Goal: Information Seeking & Learning: Learn about a topic

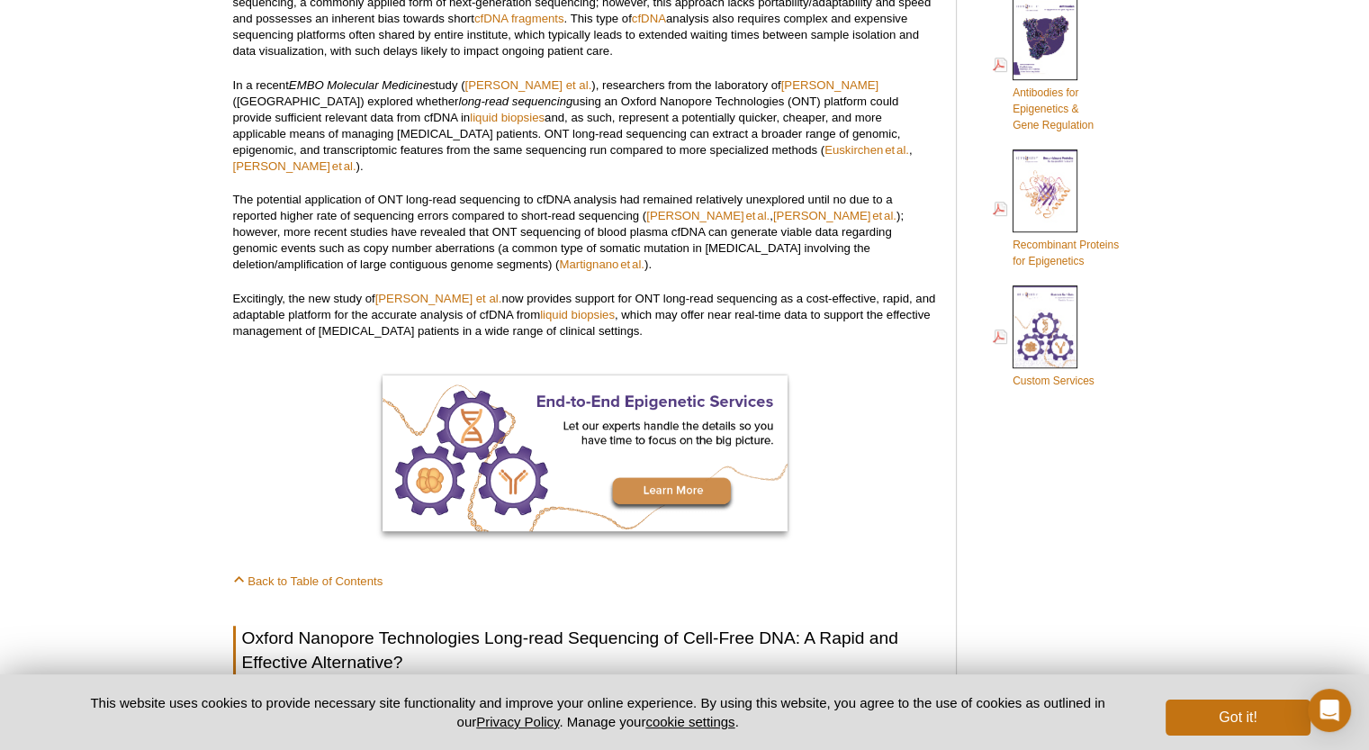
scroll to position [1010, 0]
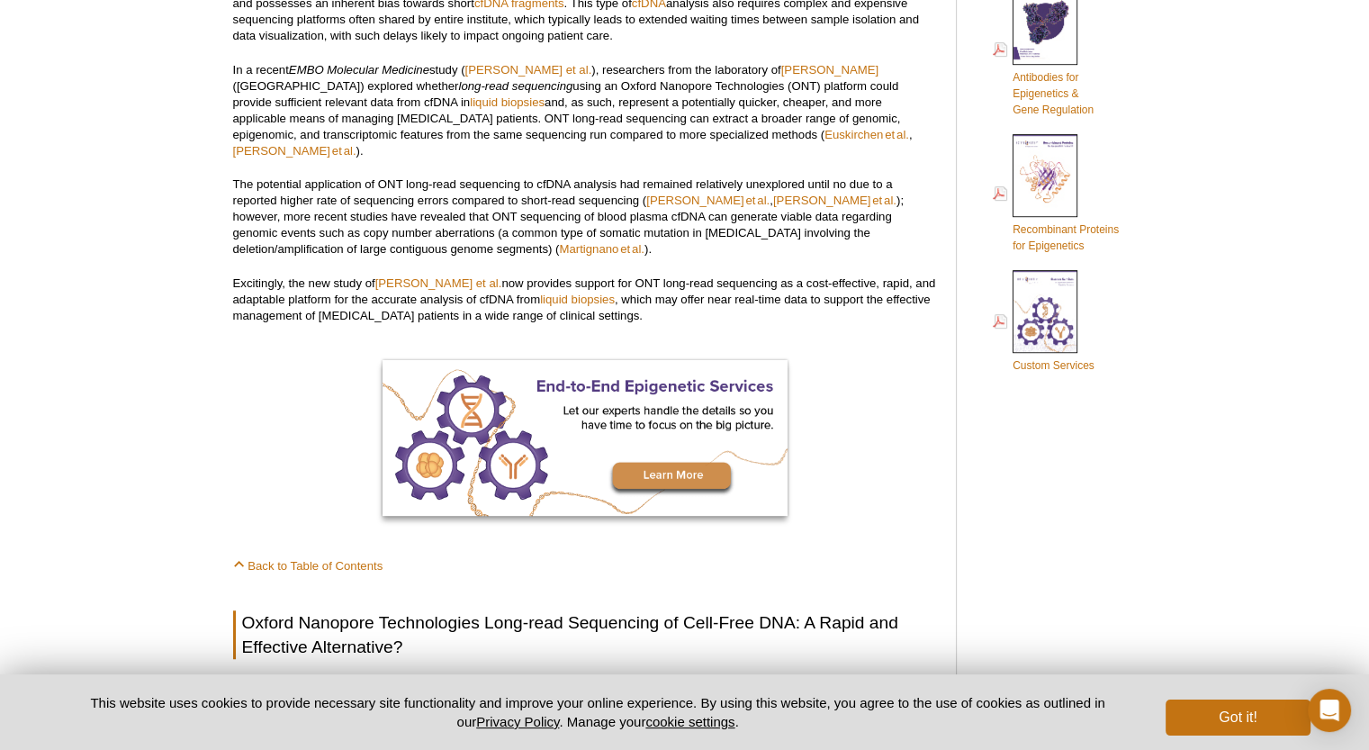
click at [665, 106] on p "In a recent EMBO Molecular Medicine study ( [PERSON_NAME] et al. ), researchers…" at bounding box center [585, 110] width 705 height 97
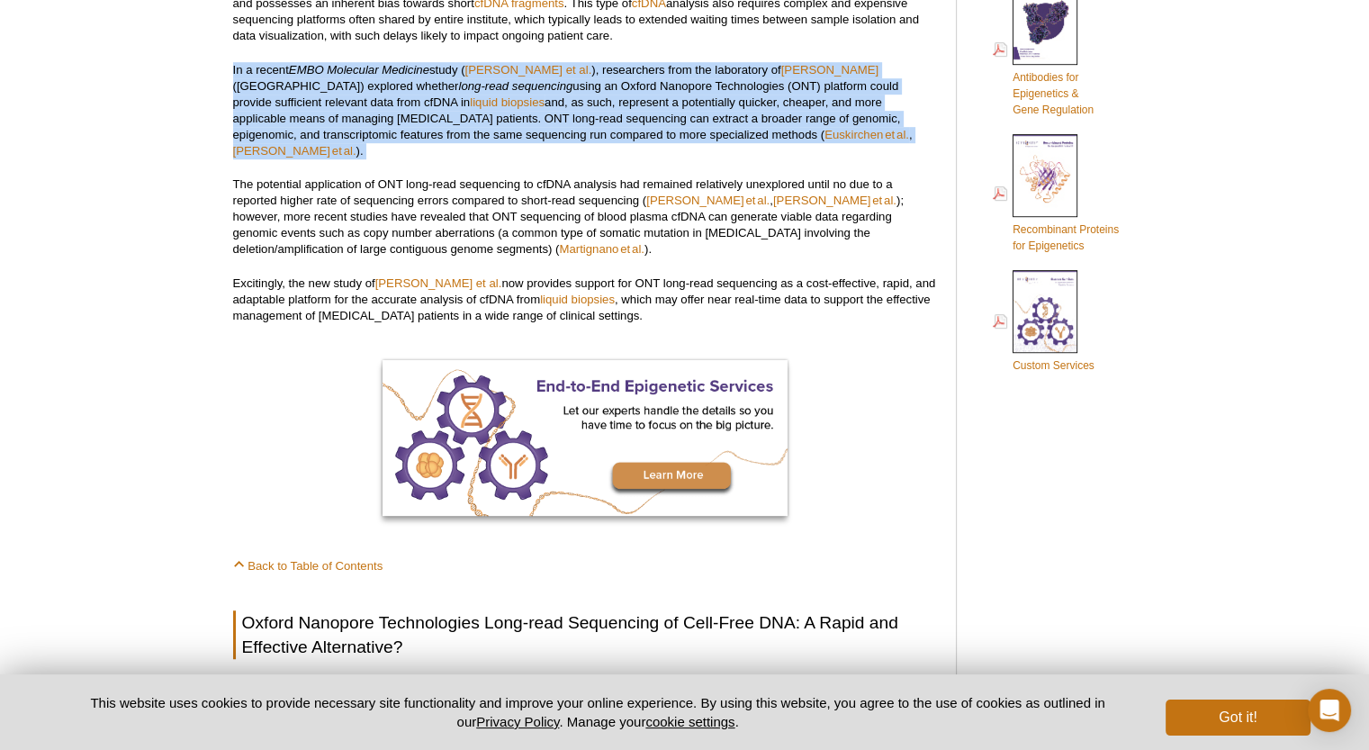
click at [665, 106] on p "In a recent EMBO Molecular Medicine study ( [PERSON_NAME] et al. ), researchers…" at bounding box center [585, 110] width 705 height 97
click at [597, 119] on p "In a recent EMBO Molecular Medicine study ( [PERSON_NAME] et al. ), researchers…" at bounding box center [585, 110] width 705 height 97
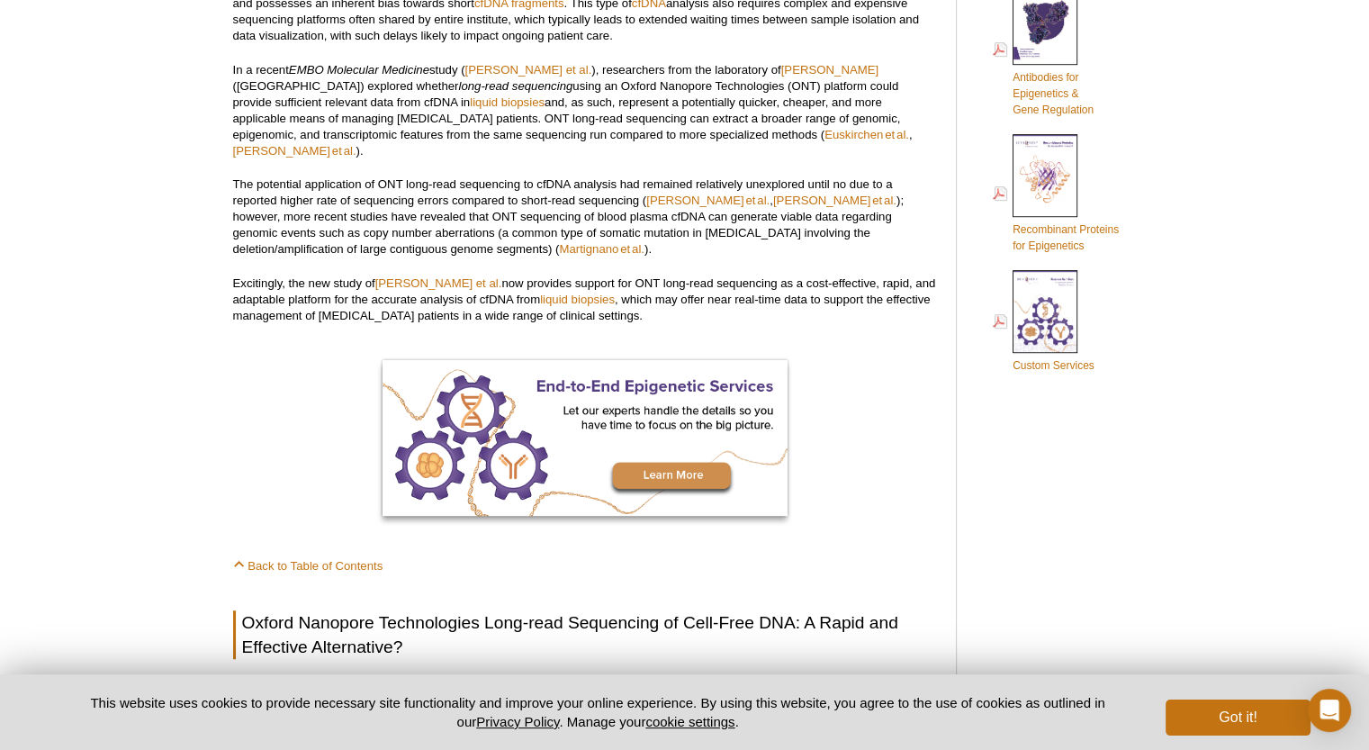
click at [596, 122] on p "In a recent EMBO Molecular Medicine study ( [PERSON_NAME] et al. ), researchers…" at bounding box center [585, 110] width 705 height 97
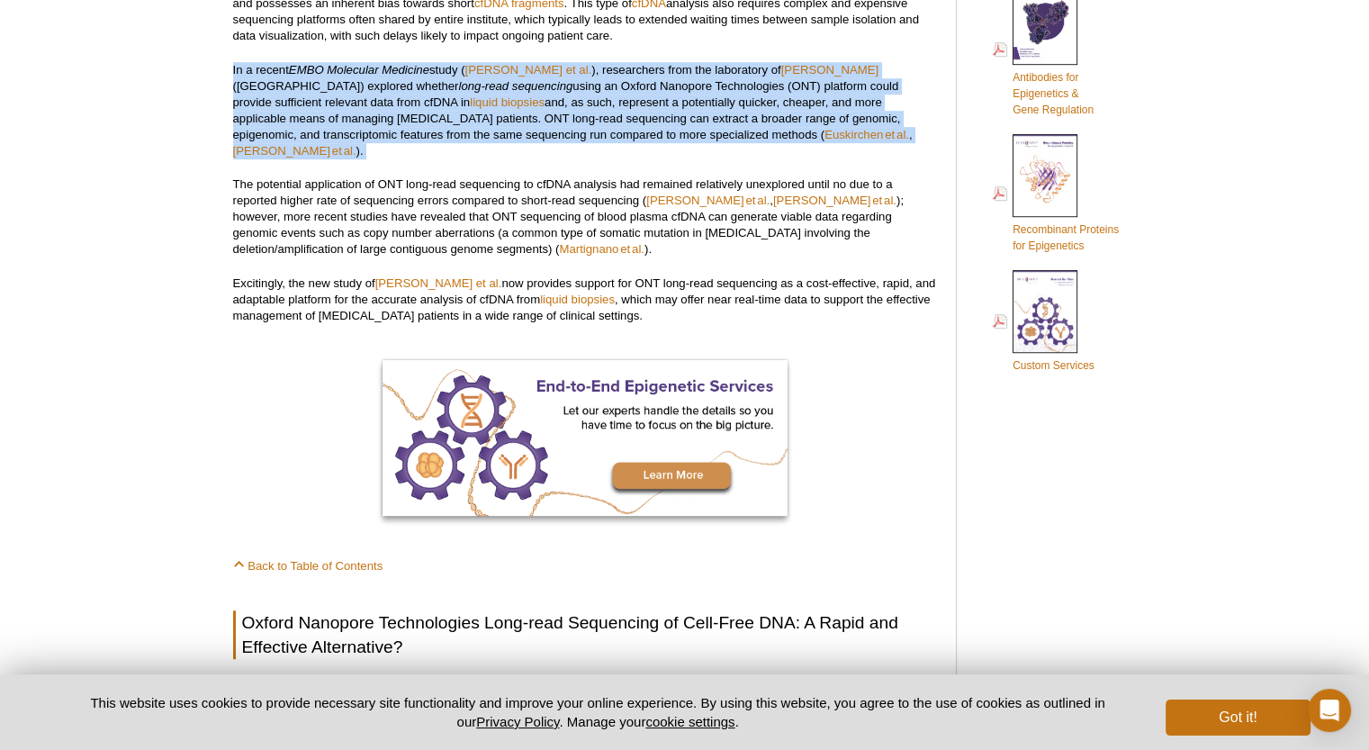
click at [596, 122] on p "In a recent EMBO Molecular Medicine study ( [PERSON_NAME] et al. ), researchers…" at bounding box center [585, 110] width 705 height 97
click at [571, 132] on p "In a recent EMBO Molecular Medicine study ( [PERSON_NAME] et al. ), researchers…" at bounding box center [585, 110] width 705 height 97
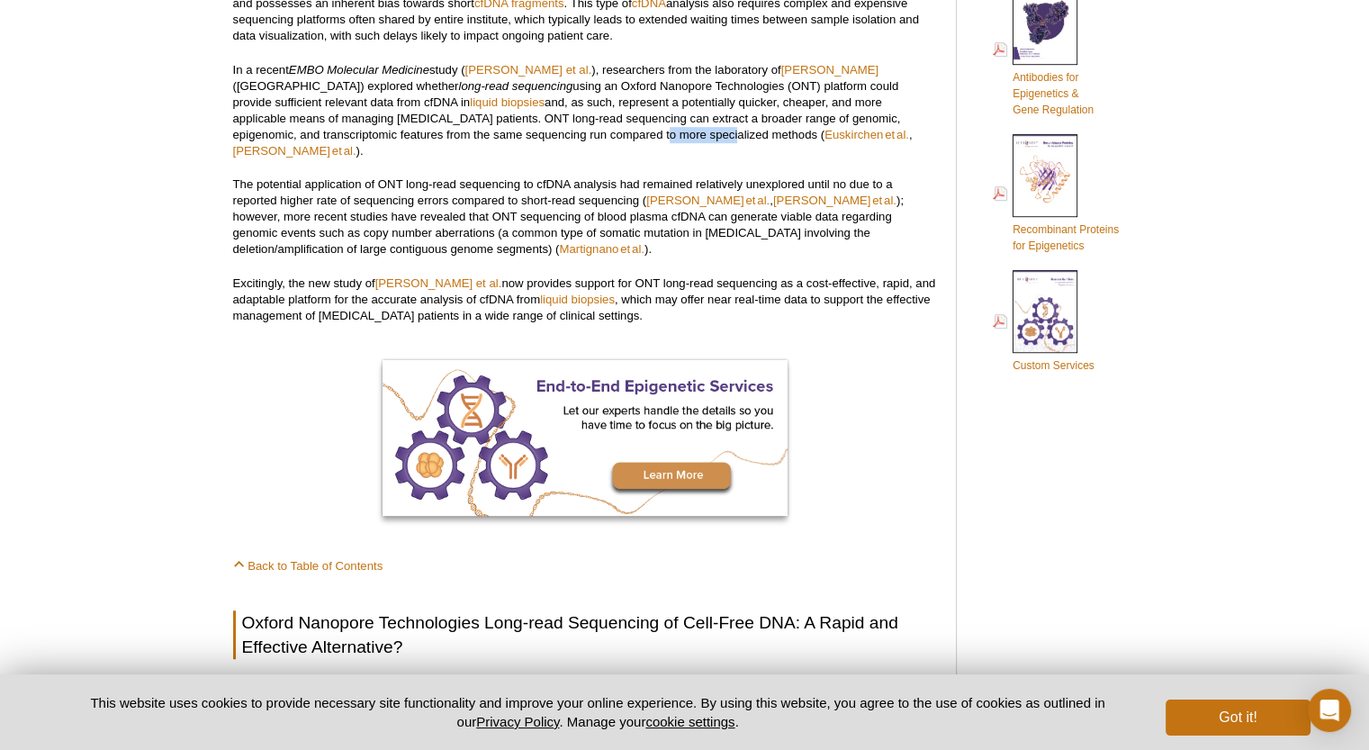
click at [571, 132] on p "In a recent EMBO Molecular Medicine study ( [PERSON_NAME] et al. ), researchers…" at bounding box center [585, 110] width 705 height 97
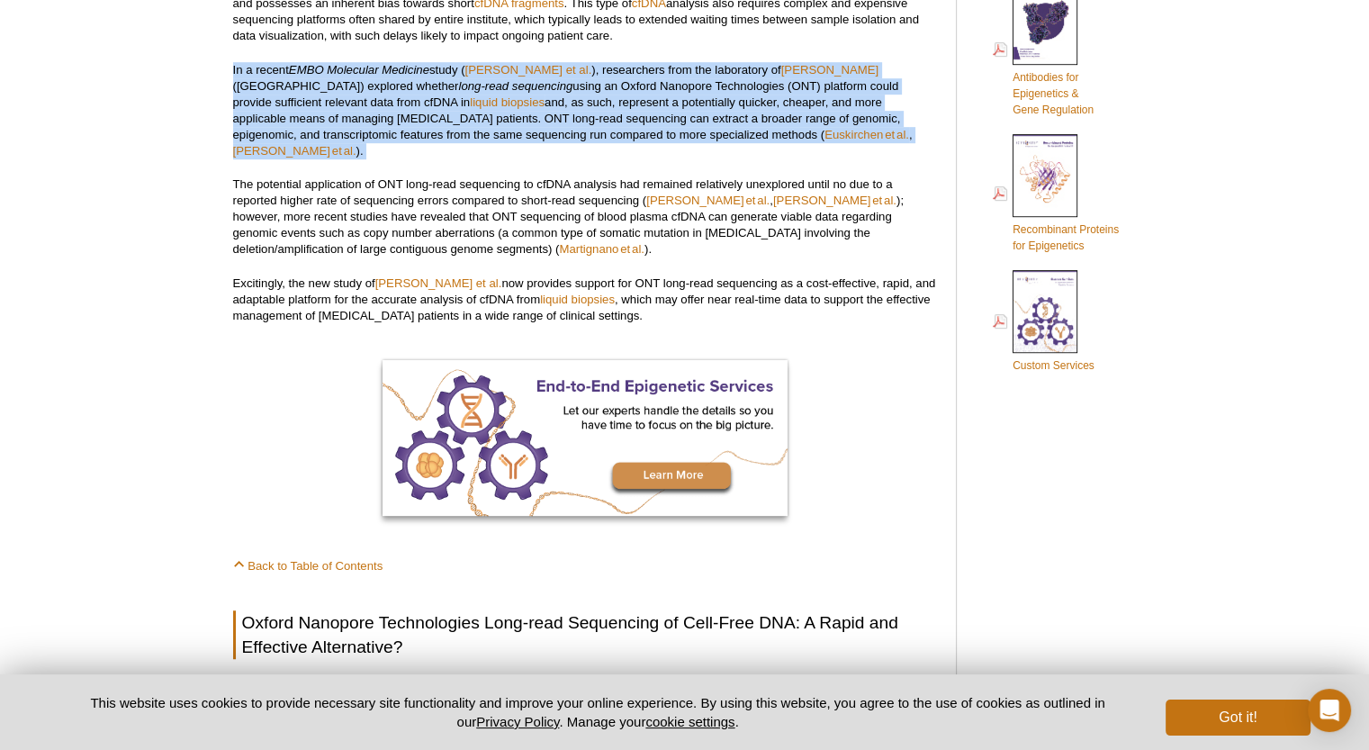
click at [571, 132] on p "In a recent EMBO Molecular Medicine study ( [PERSON_NAME] et al. ), researchers…" at bounding box center [585, 110] width 705 height 97
click at [559, 140] on p "In a recent EMBO Molecular Medicine study ( [PERSON_NAME] et al. ), researchers…" at bounding box center [585, 110] width 705 height 97
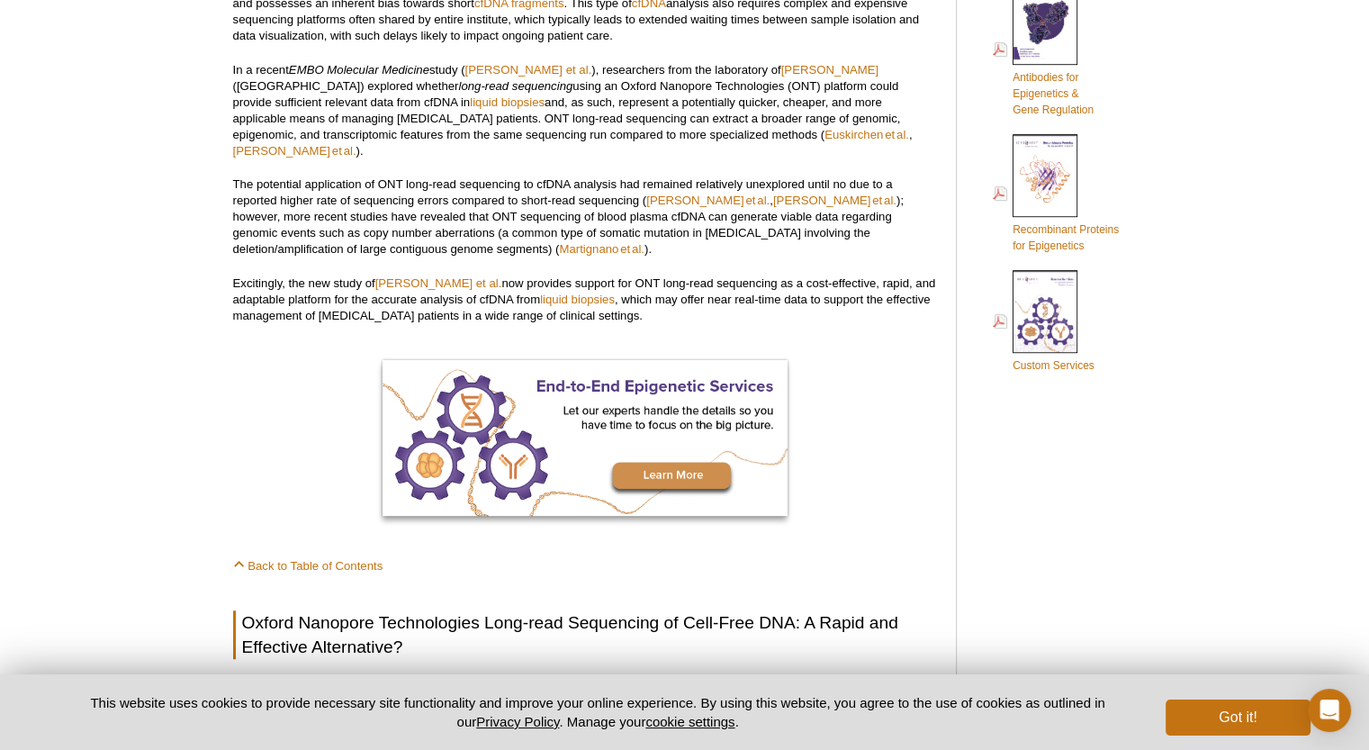
click at [560, 111] on p "In a recent EMBO Molecular Medicine study ( [PERSON_NAME] et al. ), researchers…" at bounding box center [585, 110] width 705 height 97
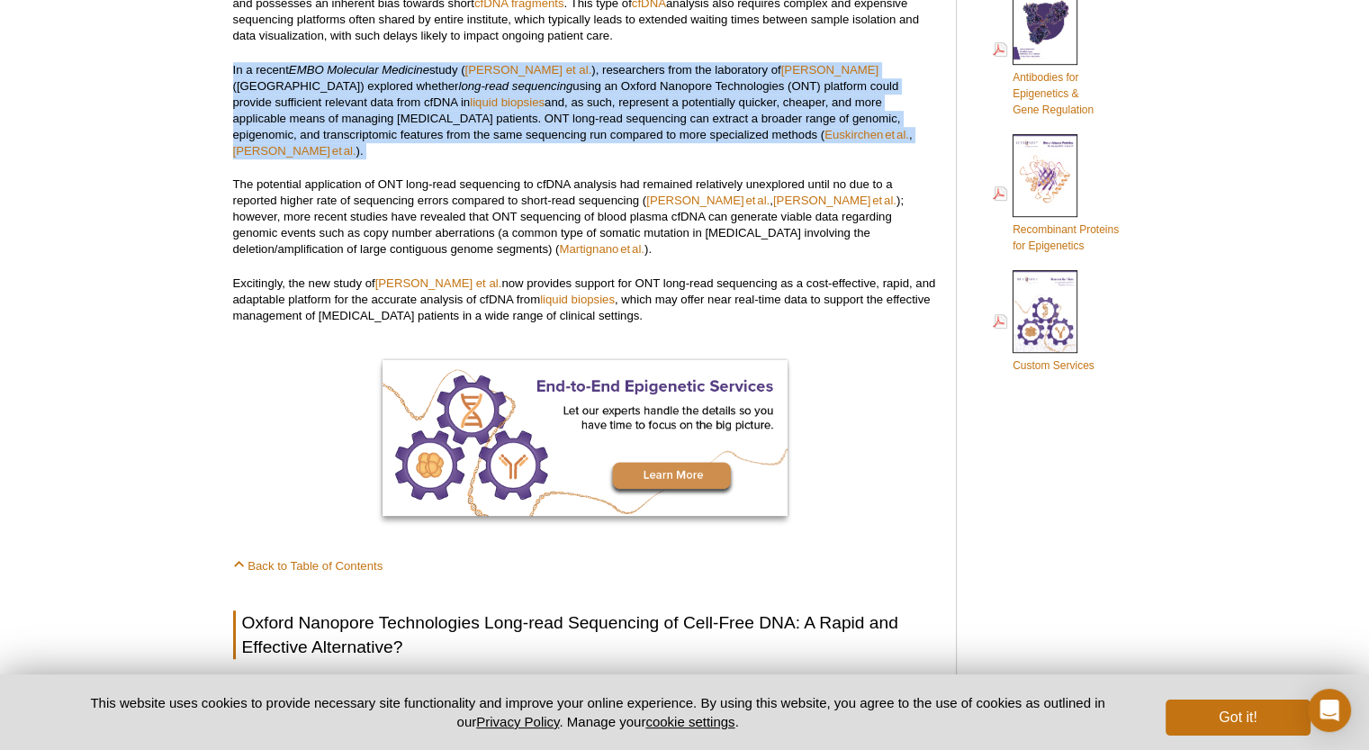
click at [560, 111] on p "In a recent EMBO Molecular Medicine study ( [PERSON_NAME] et al. ), researchers…" at bounding box center [585, 110] width 705 height 97
click at [560, 116] on p "In a recent EMBO Molecular Medicine study ( [PERSON_NAME] et al. ), researchers…" at bounding box center [585, 110] width 705 height 97
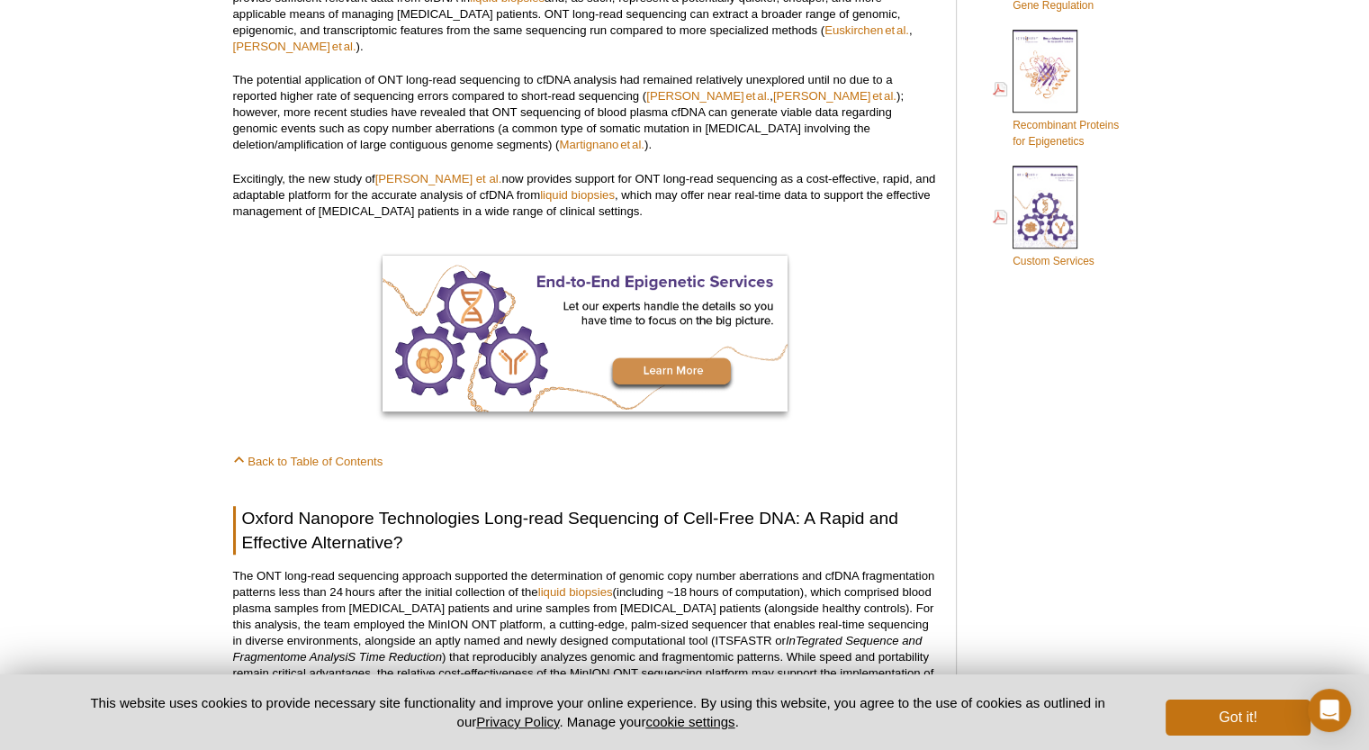
scroll to position [1100, 0]
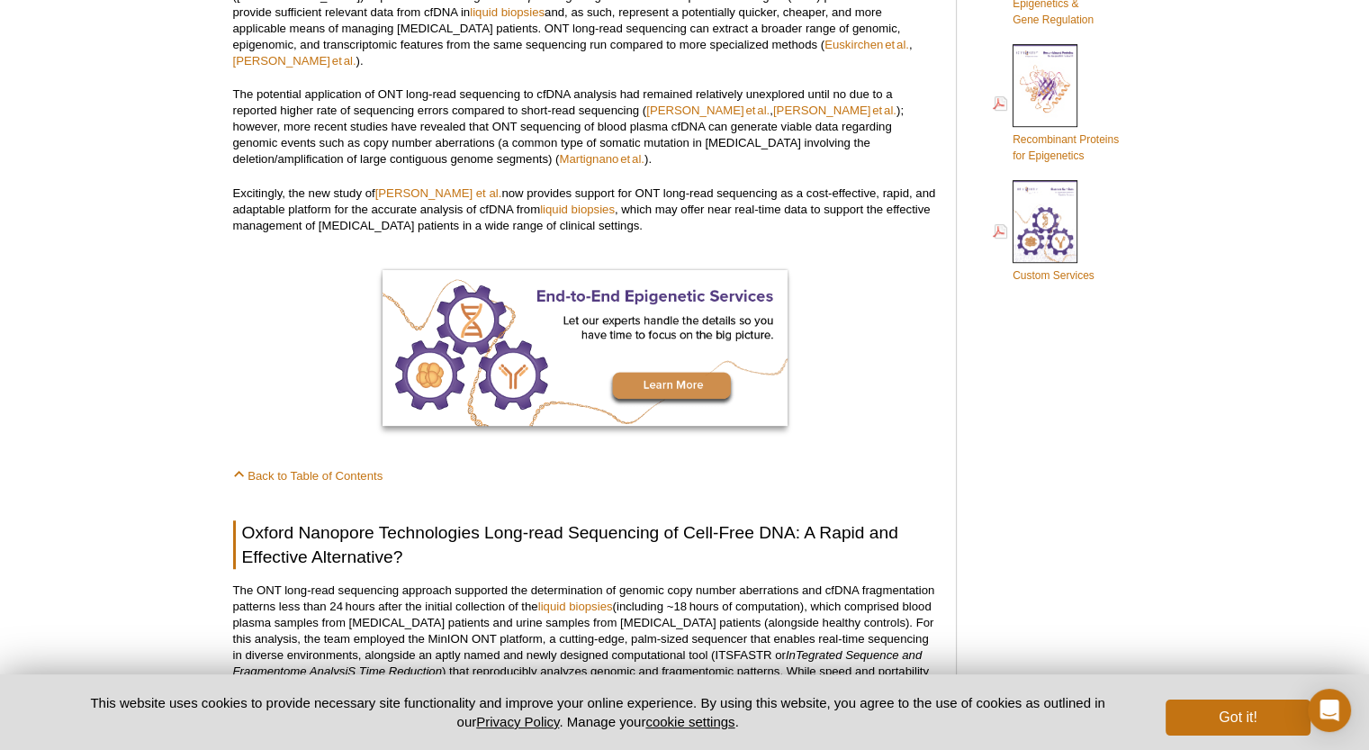
click at [634, 127] on p "The potential application of ONT long-read sequencing to cfDNA analysis had rem…" at bounding box center [585, 126] width 705 height 81
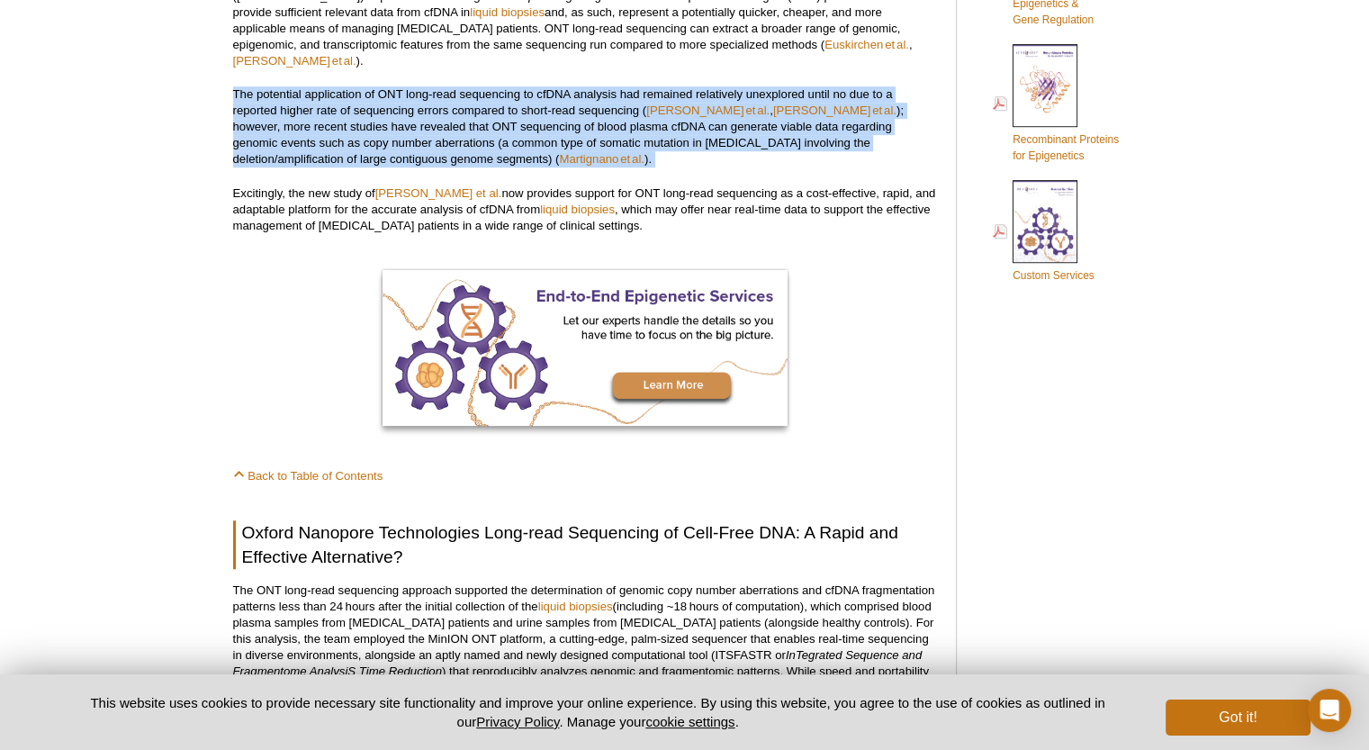
click at [634, 127] on p "The potential application of ONT long-read sequencing to cfDNA analysis had rem…" at bounding box center [585, 126] width 705 height 81
click at [634, 147] on p "The potential application of ONT long-read sequencing to cfDNA analysis had rem…" at bounding box center [585, 126] width 705 height 81
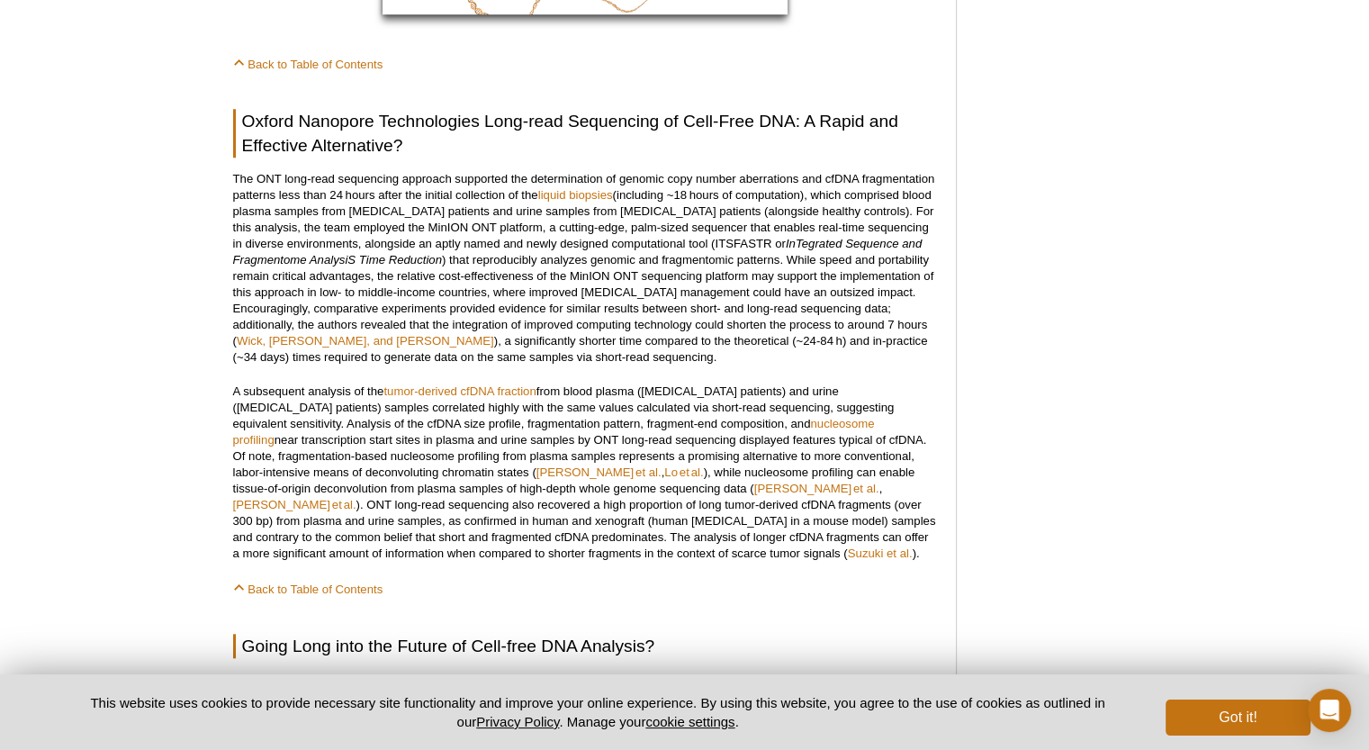
scroll to position [1550, 0]
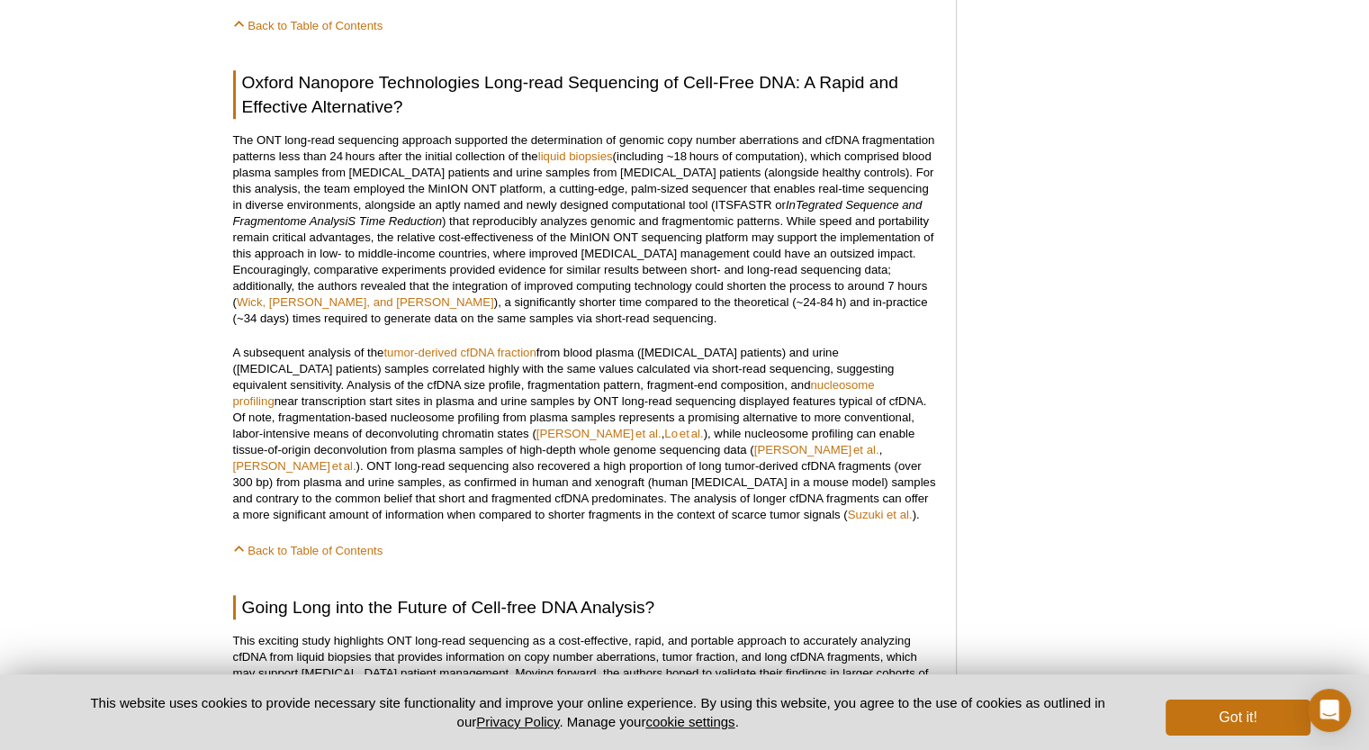
click at [646, 137] on p "The ONT long-read sequencing approach supported the determination of genomic co…" at bounding box center [585, 229] width 705 height 194
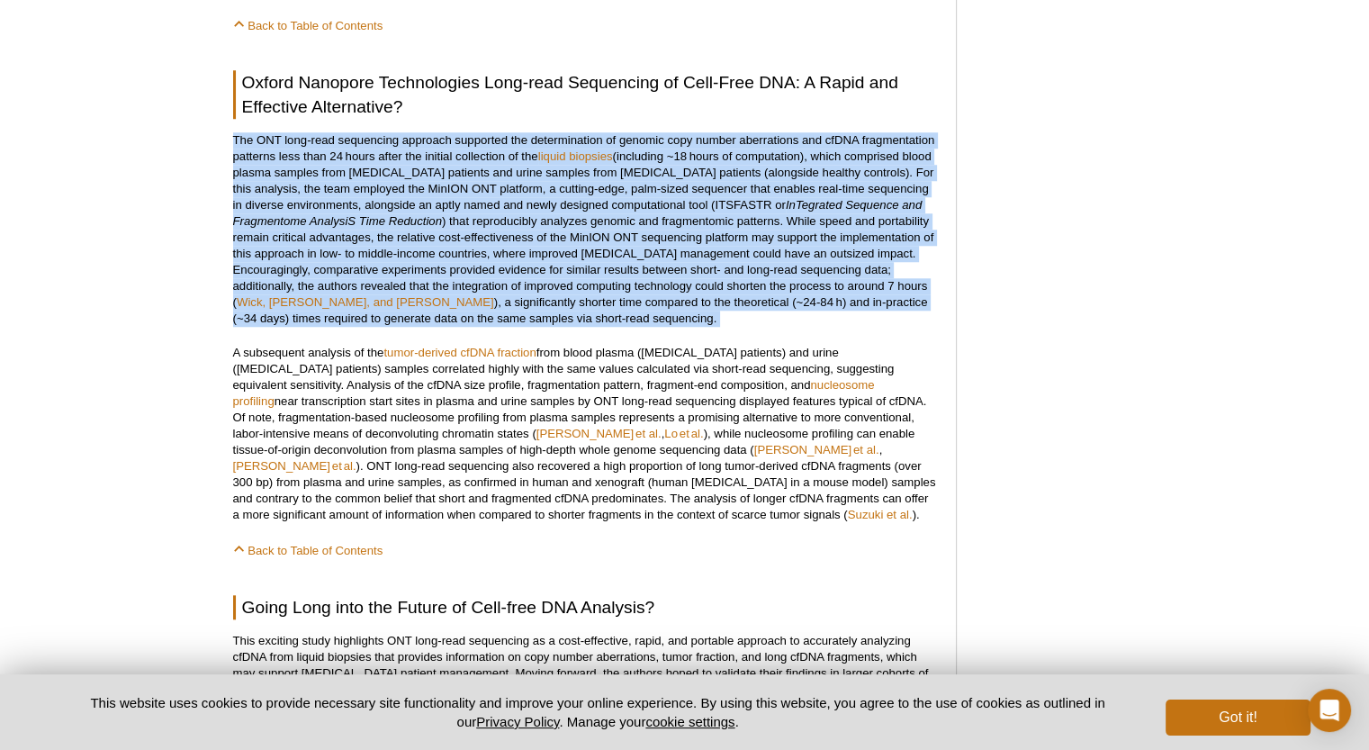
click at [646, 137] on p "The ONT long-read sequencing approach supported the determination of genomic co…" at bounding box center [585, 229] width 705 height 194
click at [381, 105] on div "<< Back to MOTIFvations Blog Home Page Long-read Sequencing of cfDNA from Patie…" at bounding box center [585, 160] width 705 height 3089
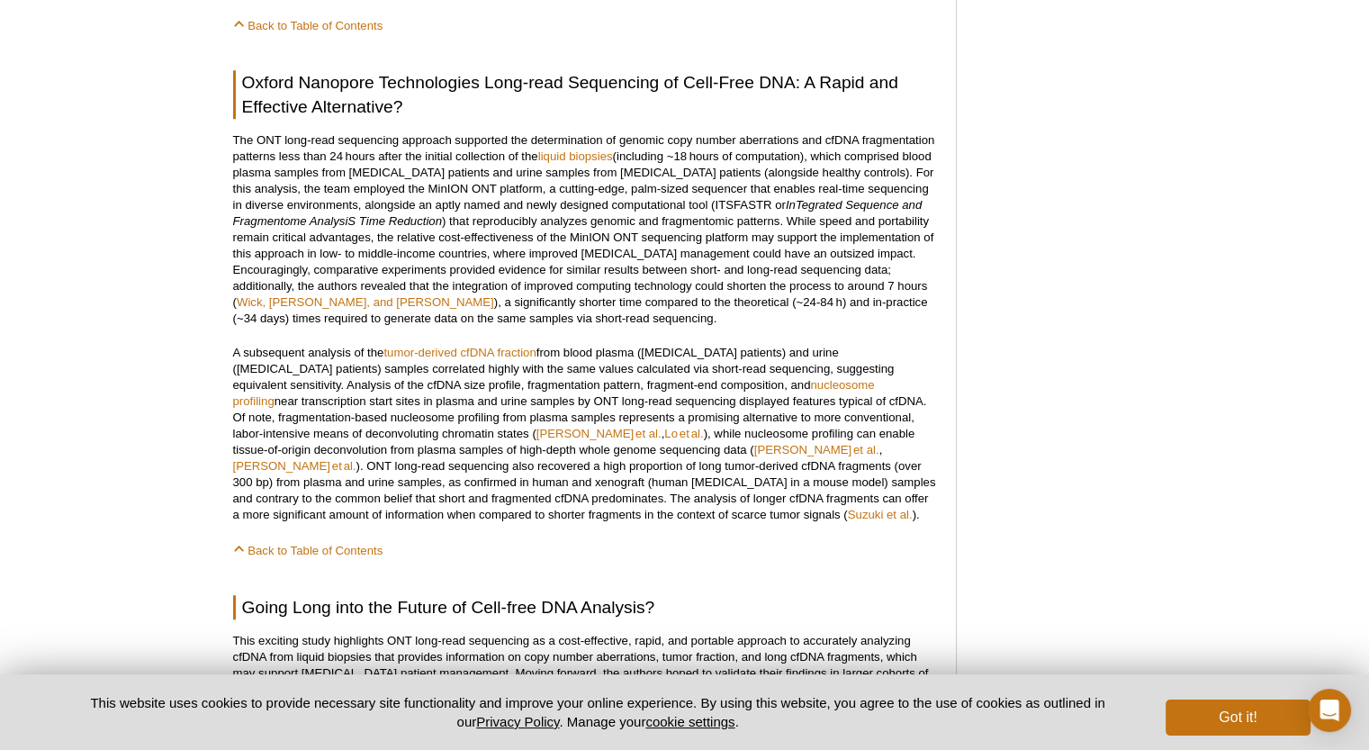
click at [377, 133] on p "The ONT long-read sequencing approach supported the determination of genomic co…" at bounding box center [585, 229] width 705 height 194
click at [405, 149] on p "The ONT long-read sequencing approach supported the determination of genomic co…" at bounding box center [585, 229] width 705 height 194
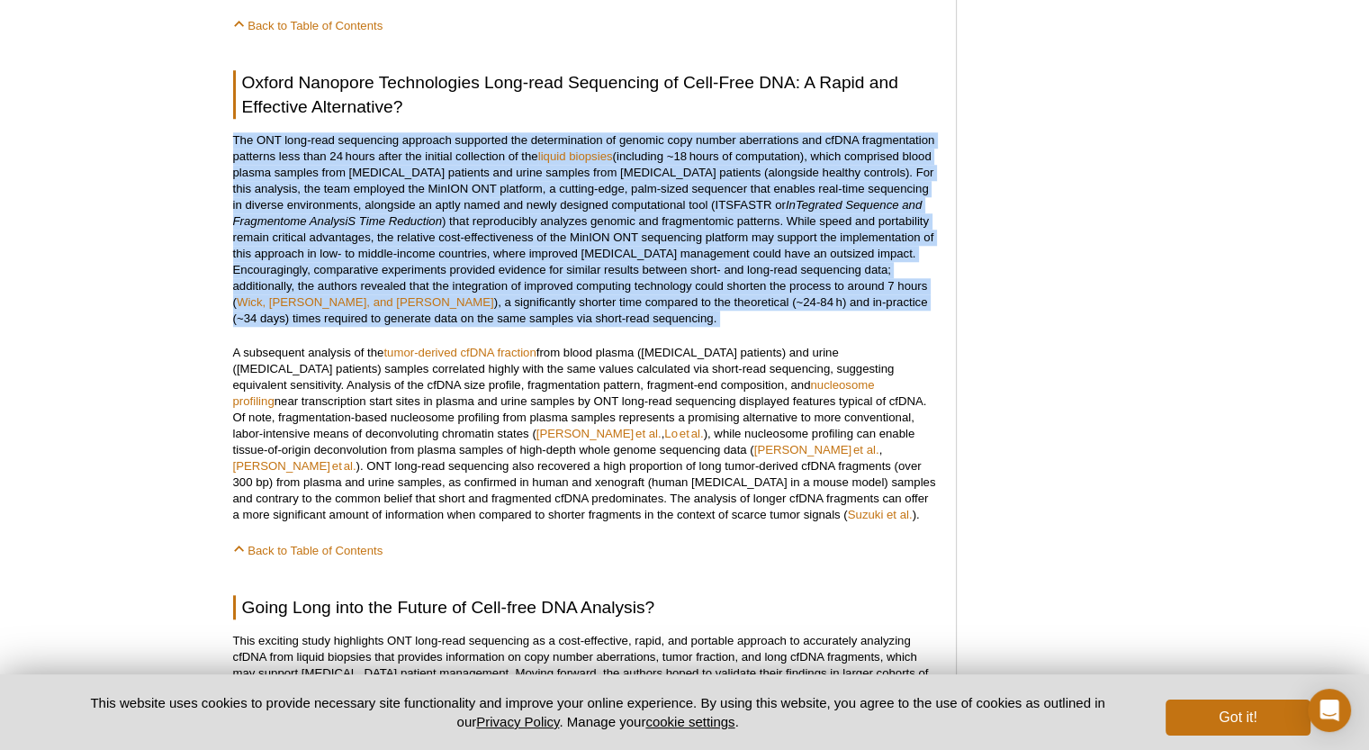
click at [405, 149] on p "The ONT long-read sequencing approach supported the determination of genomic co…" at bounding box center [585, 229] width 705 height 194
click at [562, 196] on p "The ONT long-read sequencing approach supported the determination of genomic co…" at bounding box center [585, 229] width 705 height 194
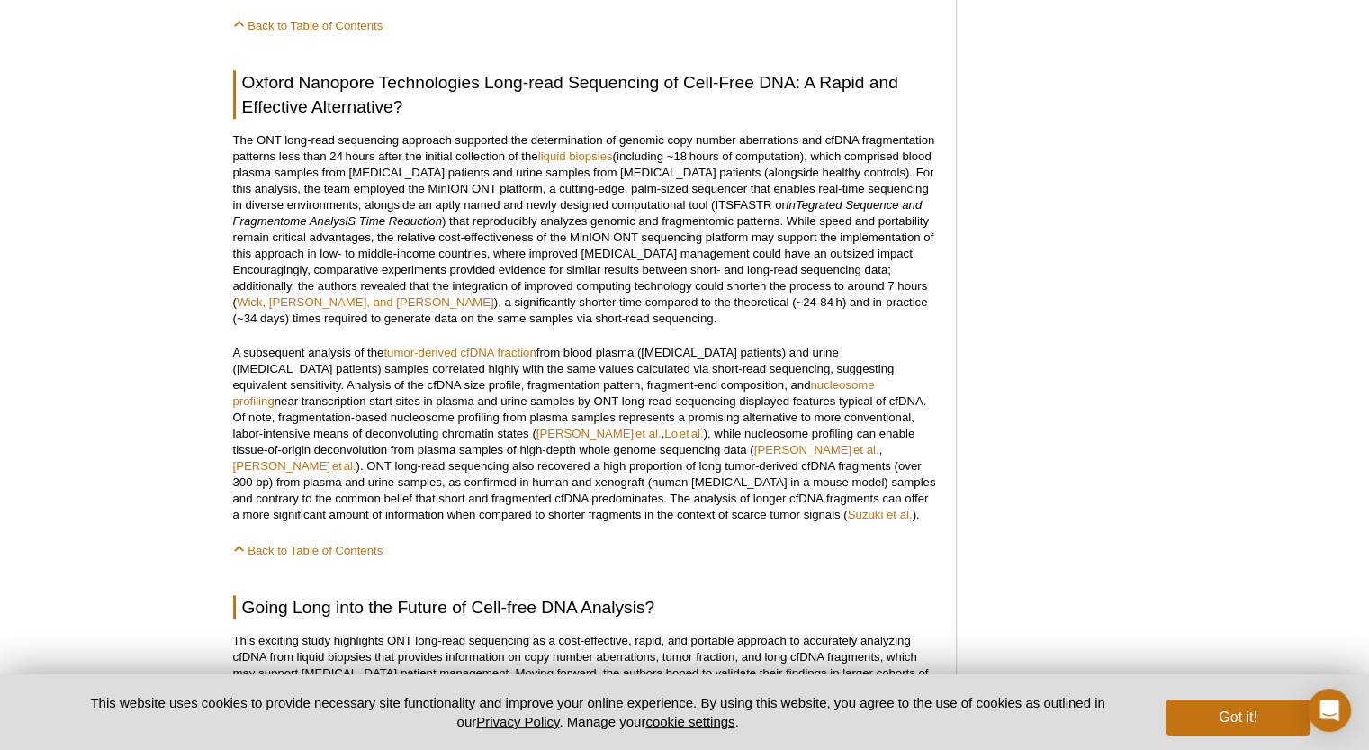
click at [459, 174] on p "The ONT long-read sequencing approach supported the determination of genomic co…" at bounding box center [585, 229] width 705 height 194
click at [554, 183] on p "The ONT long-read sequencing approach supported the determination of genomic co…" at bounding box center [585, 229] width 705 height 194
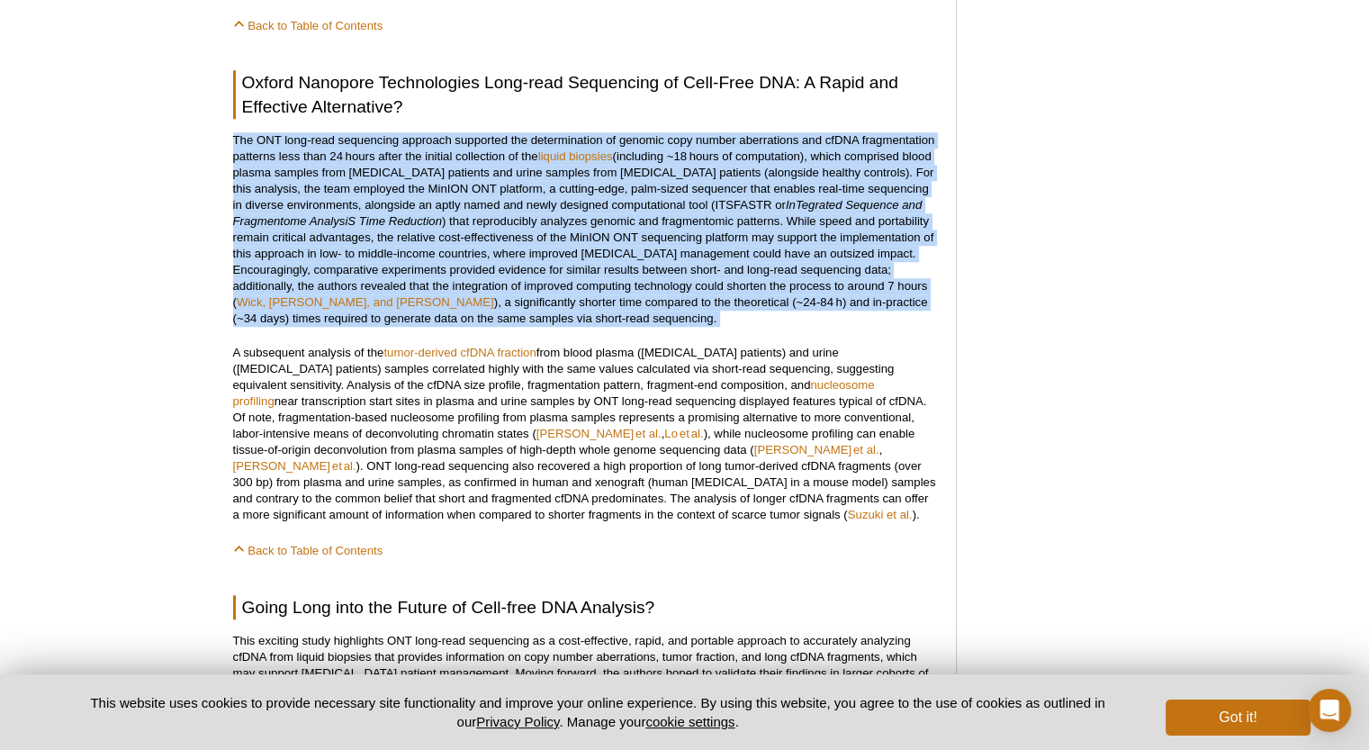
click at [554, 183] on p "The ONT long-read sequencing approach supported the determination of genomic co…" at bounding box center [585, 229] width 705 height 194
click at [576, 173] on p "The ONT long-read sequencing approach supported the determination of genomic co…" at bounding box center [585, 229] width 705 height 194
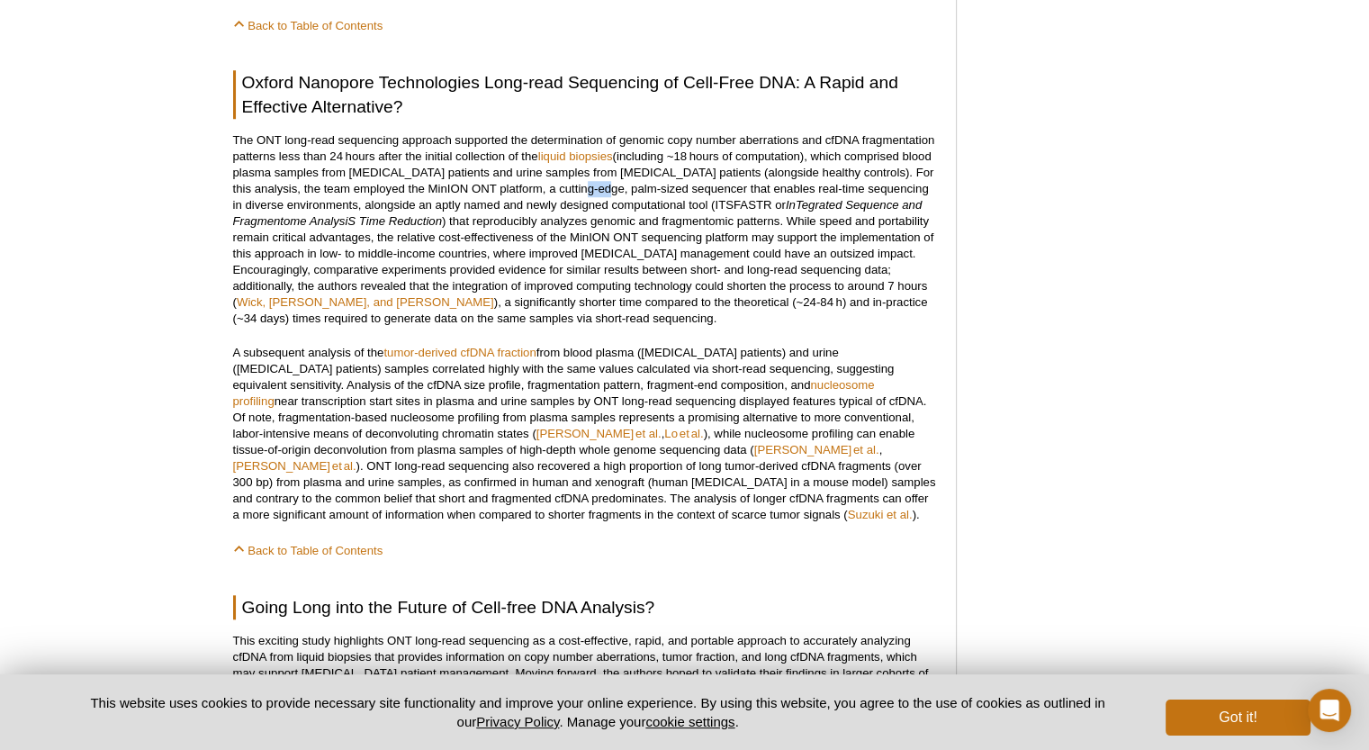
click at [576, 173] on p "The ONT long-read sequencing approach supported the determination of genomic co…" at bounding box center [585, 229] width 705 height 194
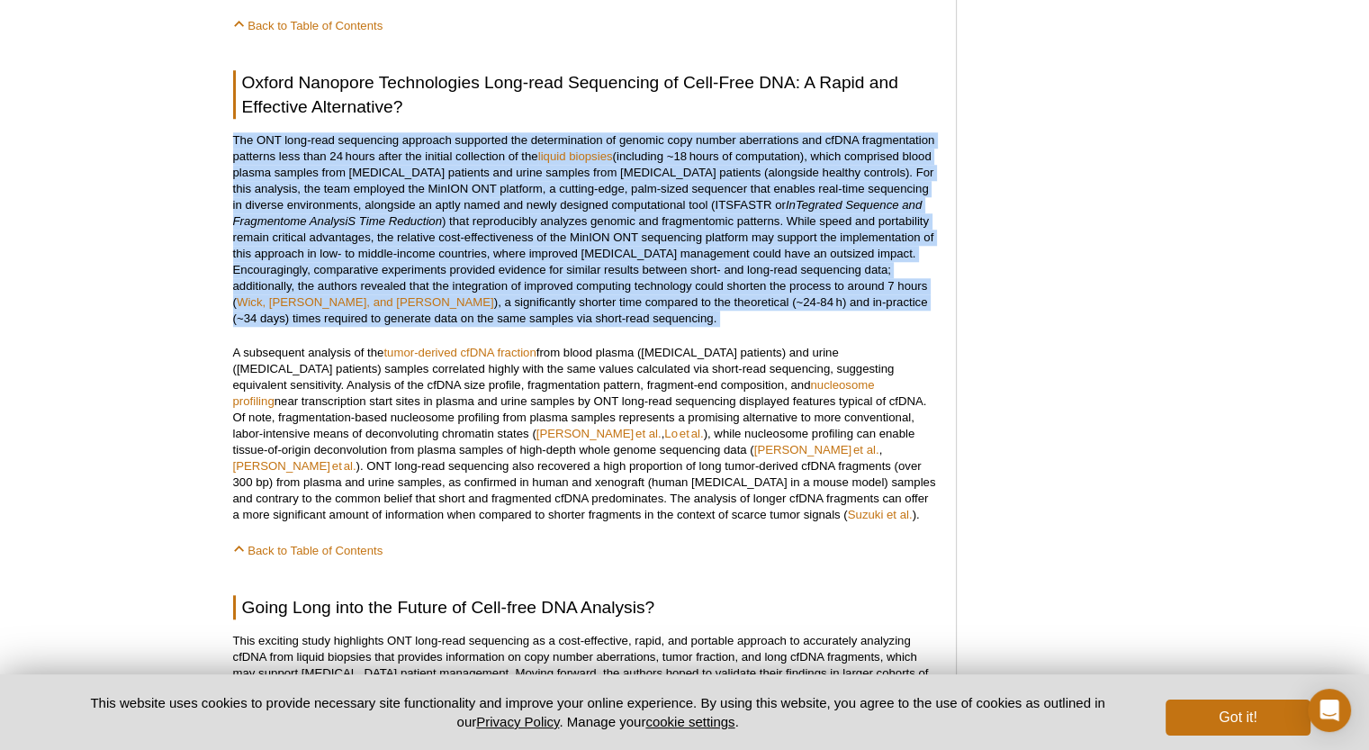
click at [576, 173] on p "The ONT long-read sequencing approach supported the determination of genomic co…" at bounding box center [585, 229] width 705 height 194
click at [569, 177] on p "The ONT long-read sequencing approach supported the determination of genomic co…" at bounding box center [585, 229] width 705 height 194
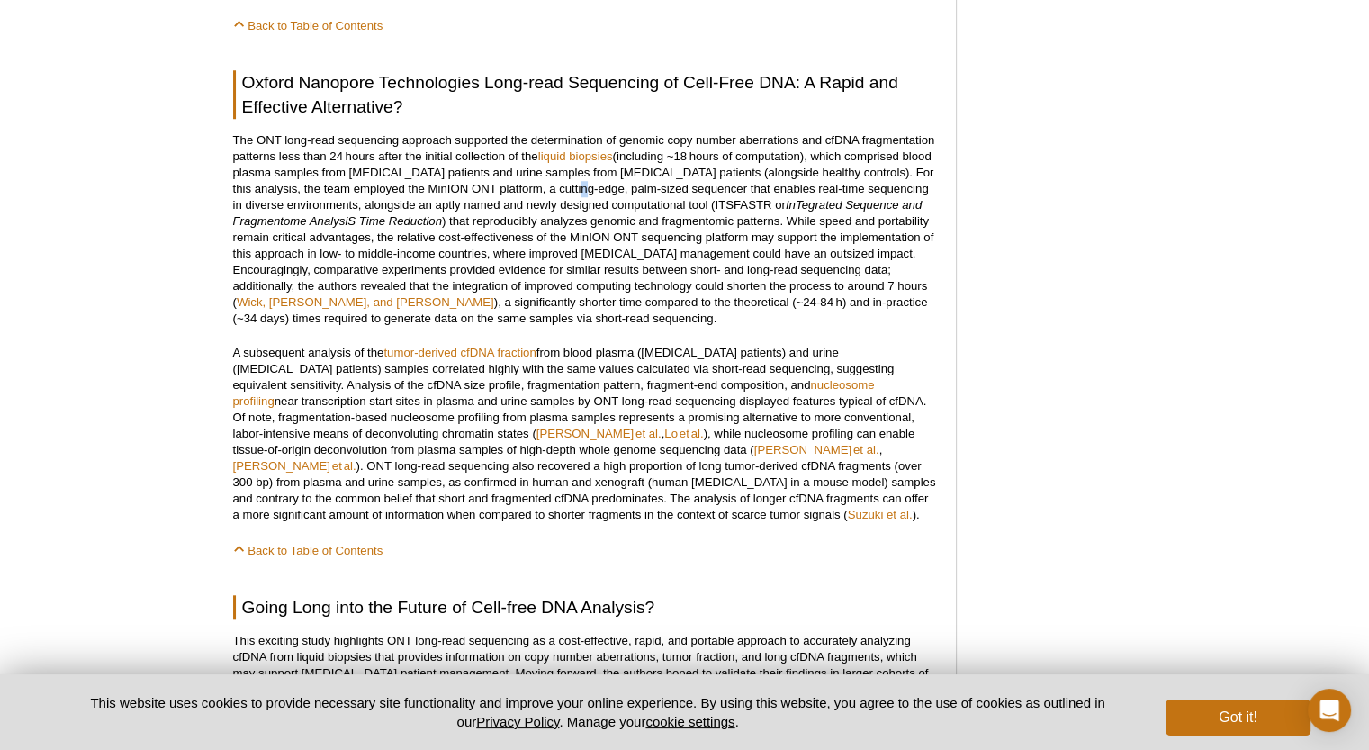
click at [569, 177] on p "The ONT long-read sequencing approach supported the determination of genomic co…" at bounding box center [585, 229] width 705 height 194
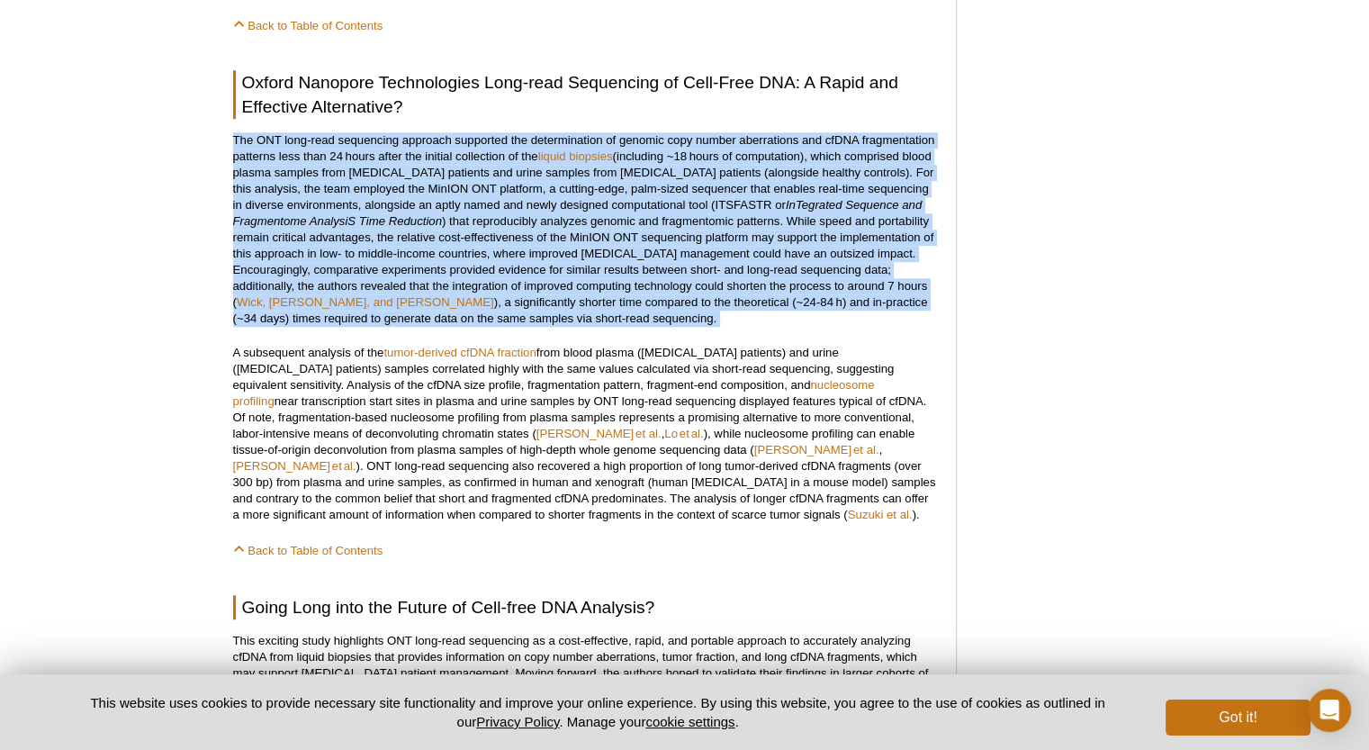
click at [569, 177] on p "The ONT long-read sequencing approach supported the determination of genomic co…" at bounding box center [585, 229] width 705 height 194
click at [567, 186] on p "The ONT long-read sequencing approach supported the determination of genomic co…" at bounding box center [585, 229] width 705 height 194
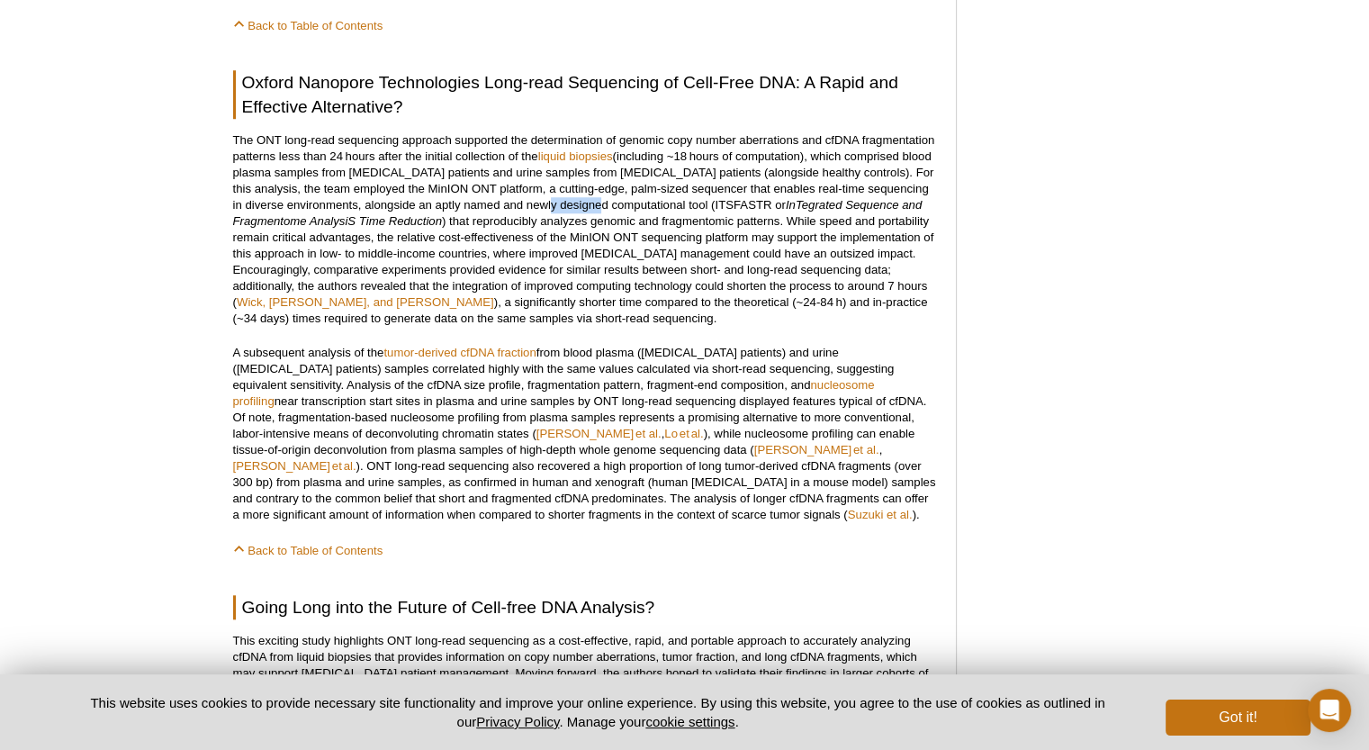
click at [567, 186] on p "The ONT long-read sequencing approach supported the determination of genomic co…" at bounding box center [585, 229] width 705 height 194
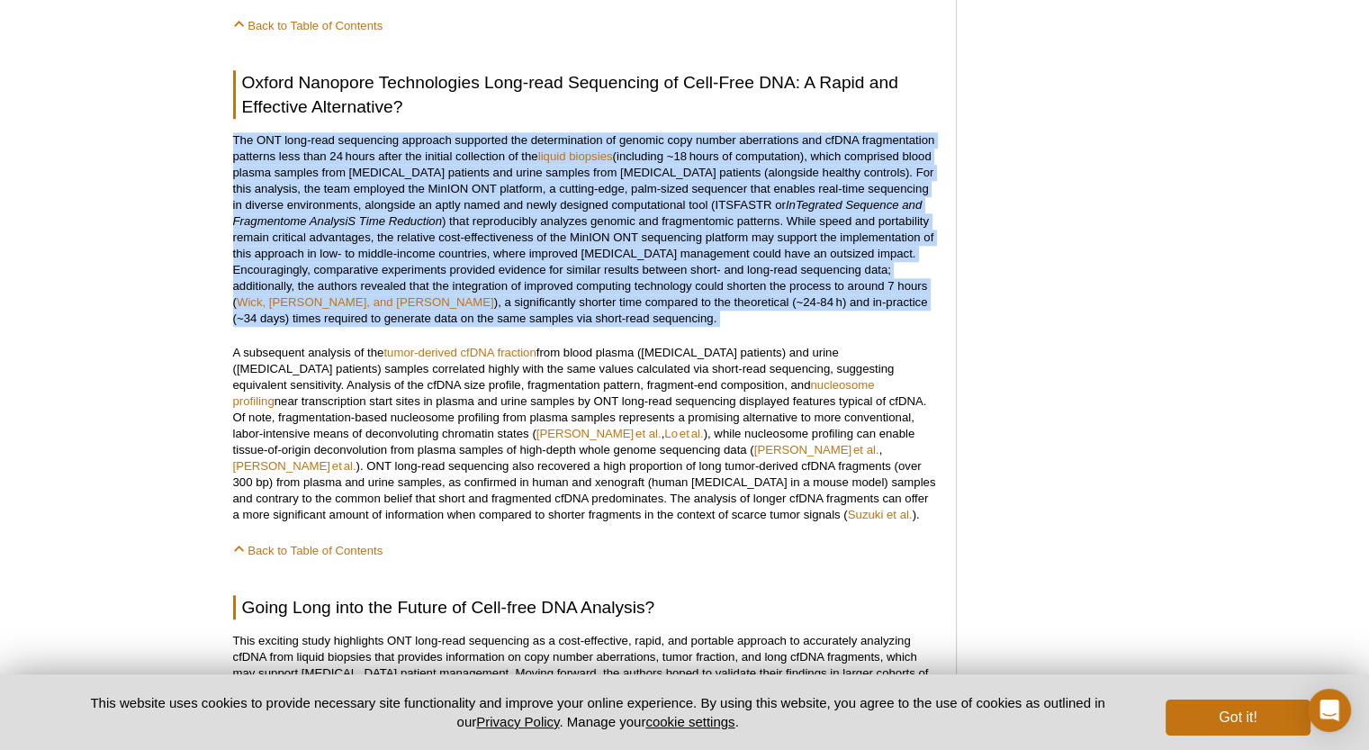
click at [567, 186] on p "The ONT long-read sequencing approach supported the determination of genomic co…" at bounding box center [585, 229] width 705 height 194
click at [555, 206] on p "The ONT long-read sequencing approach supported the determination of genomic co…" at bounding box center [585, 229] width 705 height 194
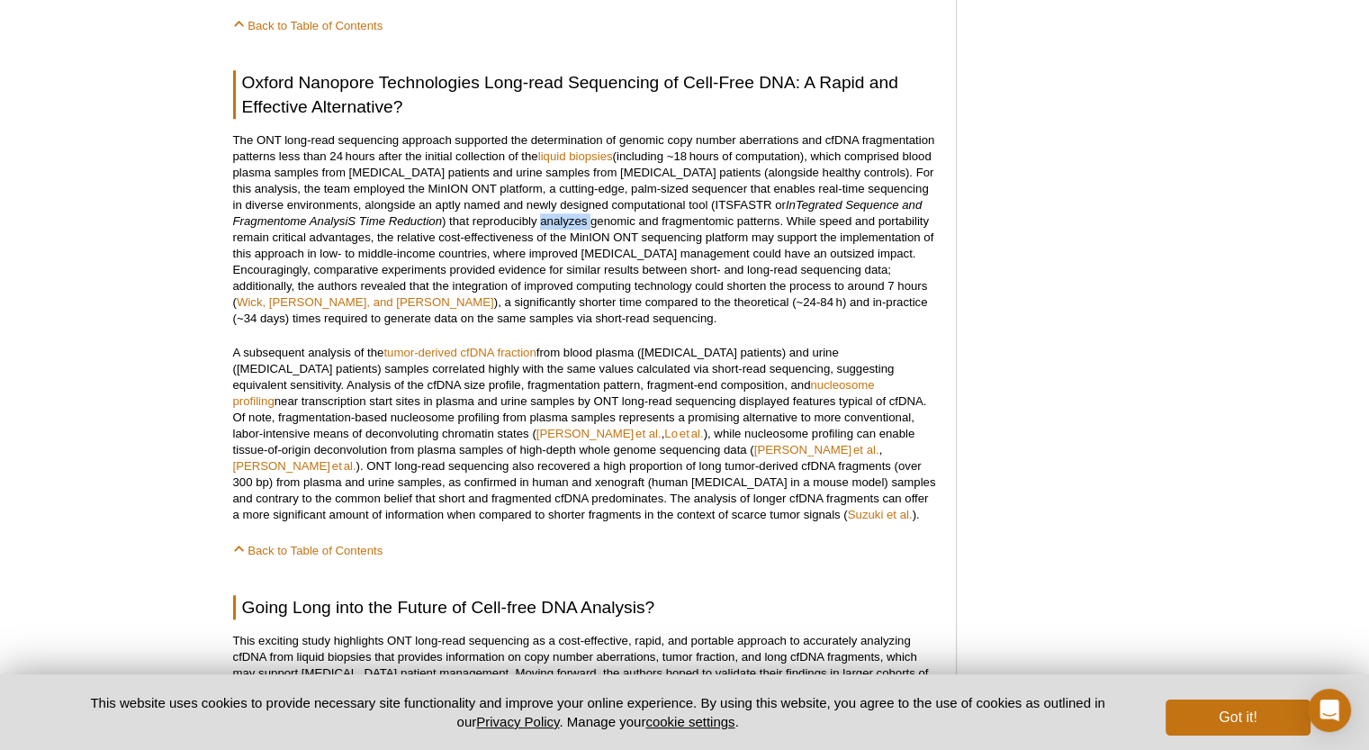
click at [555, 206] on p "The ONT long-read sequencing approach supported the determination of genomic co…" at bounding box center [585, 229] width 705 height 194
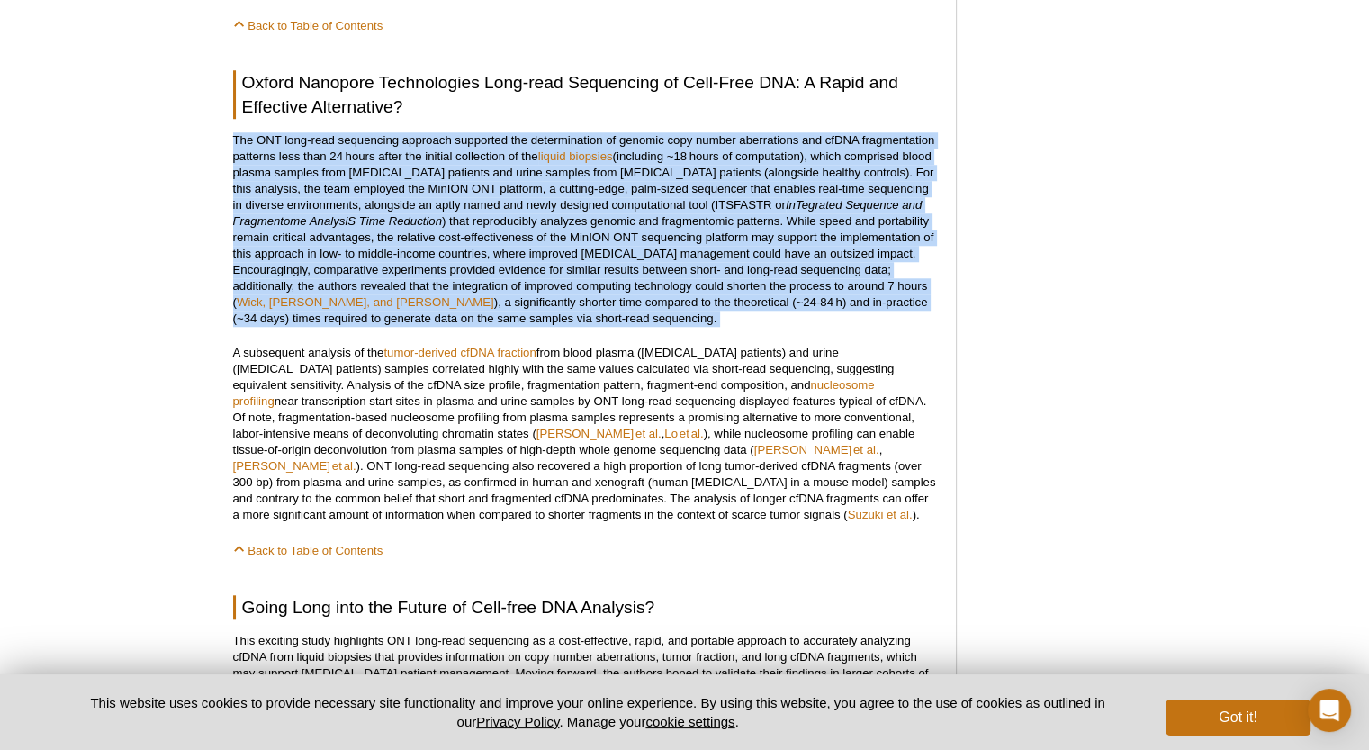
click at [555, 206] on p "The ONT long-read sequencing approach supported the determination of genomic co…" at bounding box center [585, 229] width 705 height 194
click at [555, 217] on p "The ONT long-read sequencing approach supported the determination of genomic co…" at bounding box center [585, 229] width 705 height 194
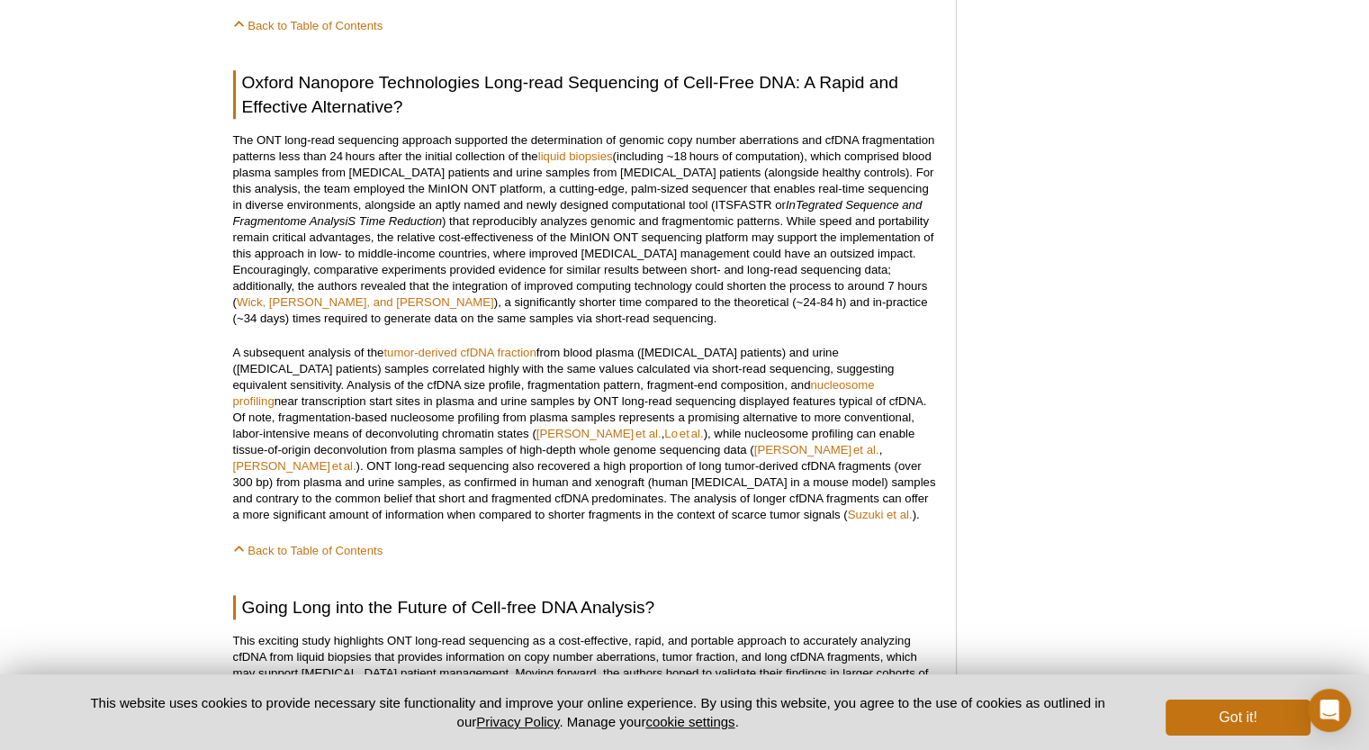
click at [456, 210] on p "The ONT long-read sequencing approach supported the determination of genomic co…" at bounding box center [585, 229] width 705 height 194
click at [457, 209] on p "The ONT long-read sequencing approach supported the determination of genomic co…" at bounding box center [585, 229] width 705 height 194
click at [475, 234] on p "The ONT long-read sequencing approach supported the determination of genomic co…" at bounding box center [585, 229] width 705 height 194
click at [476, 233] on p "The ONT long-read sequencing approach supported the determination of genomic co…" at bounding box center [585, 229] width 705 height 194
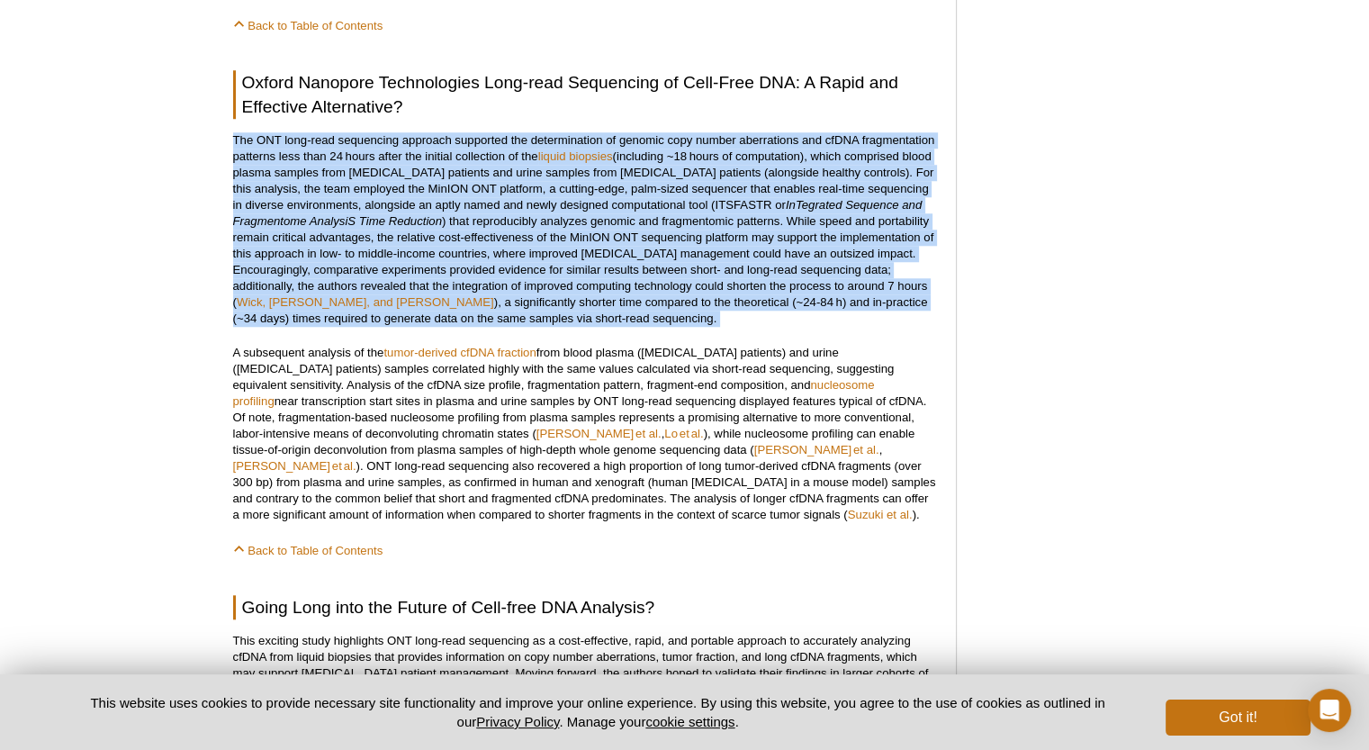
click at [476, 233] on p "The ONT long-read sequencing approach supported the determination of genomic co…" at bounding box center [585, 229] width 705 height 194
click at [504, 215] on p "The ONT long-read sequencing approach supported the determination of genomic co…" at bounding box center [585, 229] width 705 height 194
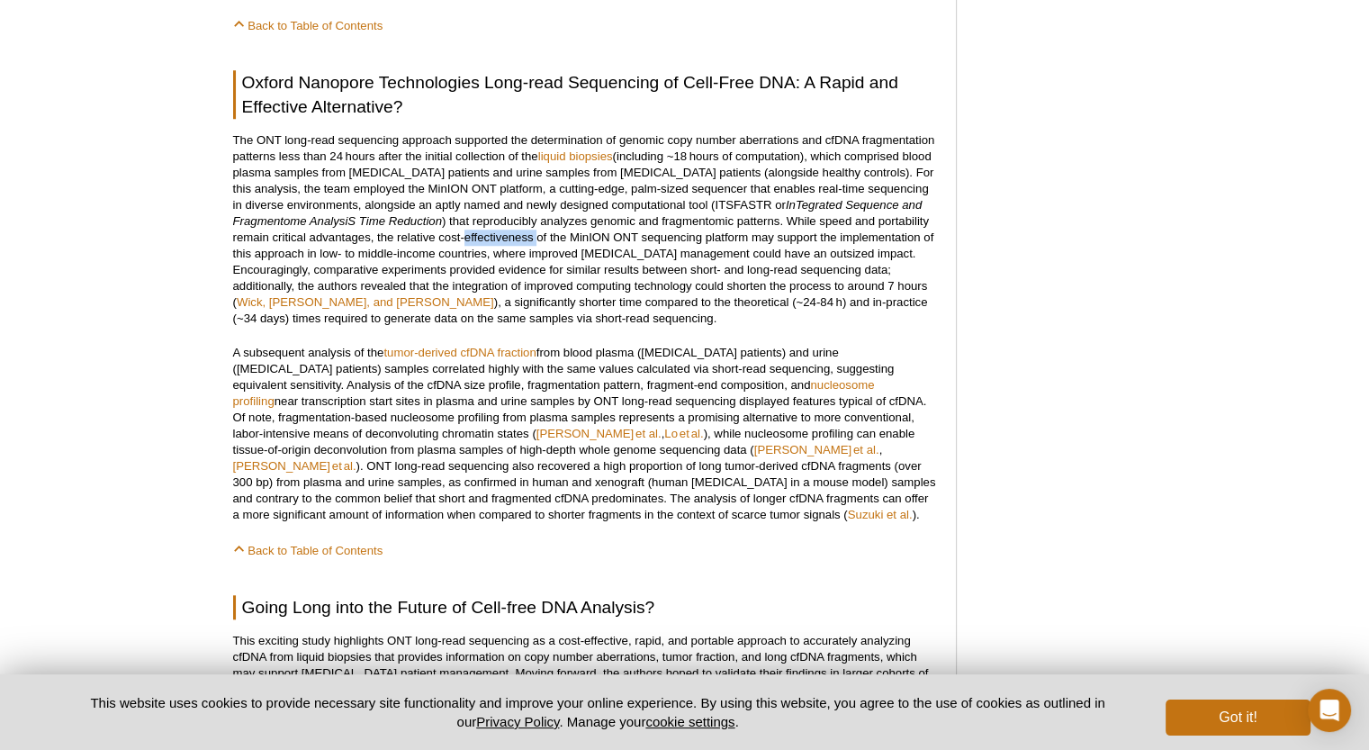
click at [504, 215] on p "The ONT long-read sequencing approach supported the determination of genomic co…" at bounding box center [585, 229] width 705 height 194
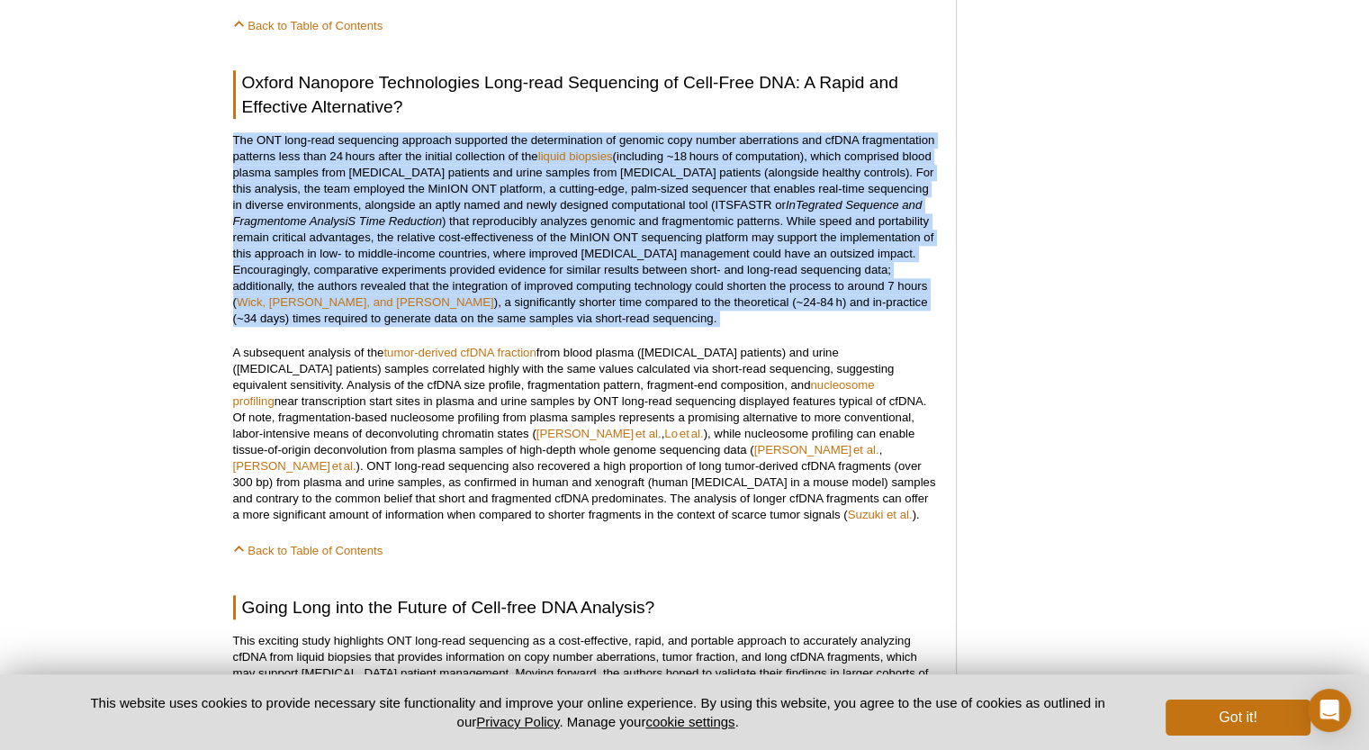
click at [504, 215] on p "The ONT long-read sequencing approach supported the determination of genomic co…" at bounding box center [585, 229] width 705 height 194
click at [504, 235] on p "The ONT long-read sequencing approach supported the determination of genomic co…" at bounding box center [585, 229] width 705 height 194
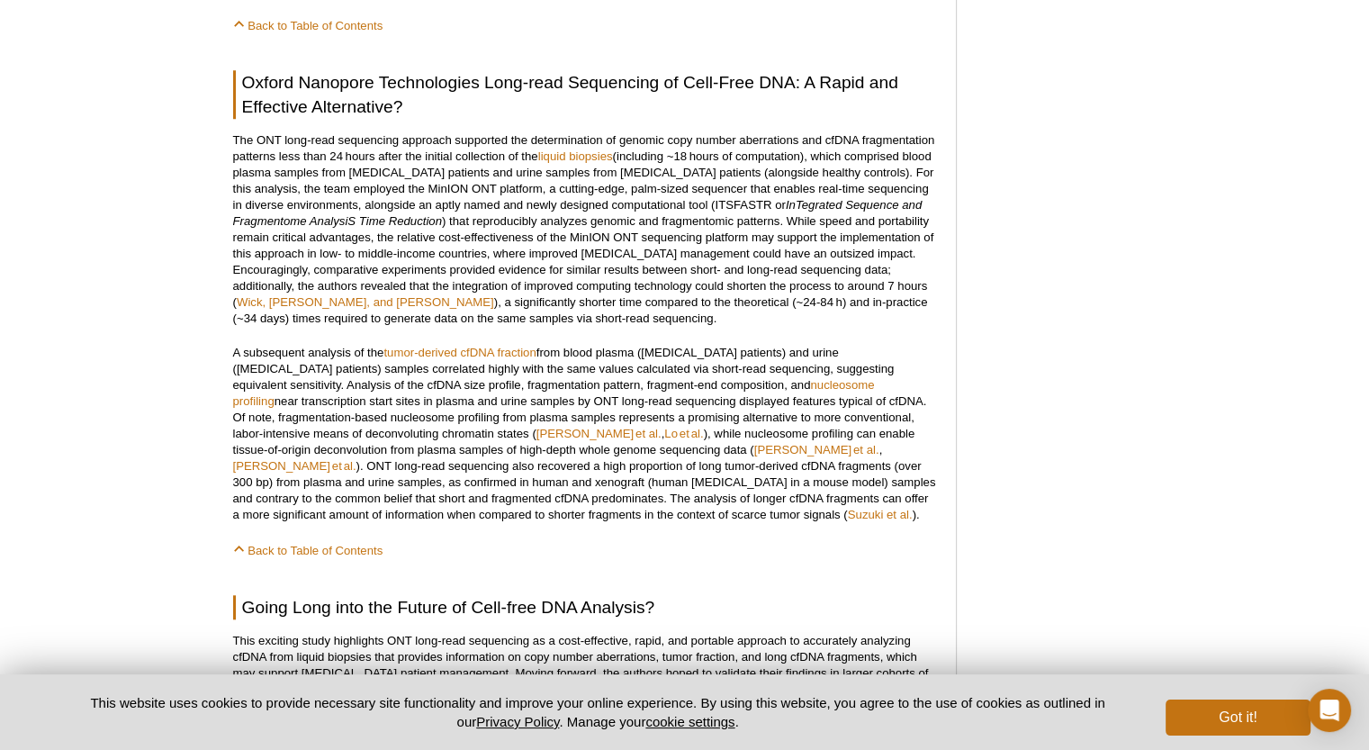
click at [807, 272] on p "The ONT long-read sequencing approach supported the determination of genomic co…" at bounding box center [585, 229] width 705 height 194
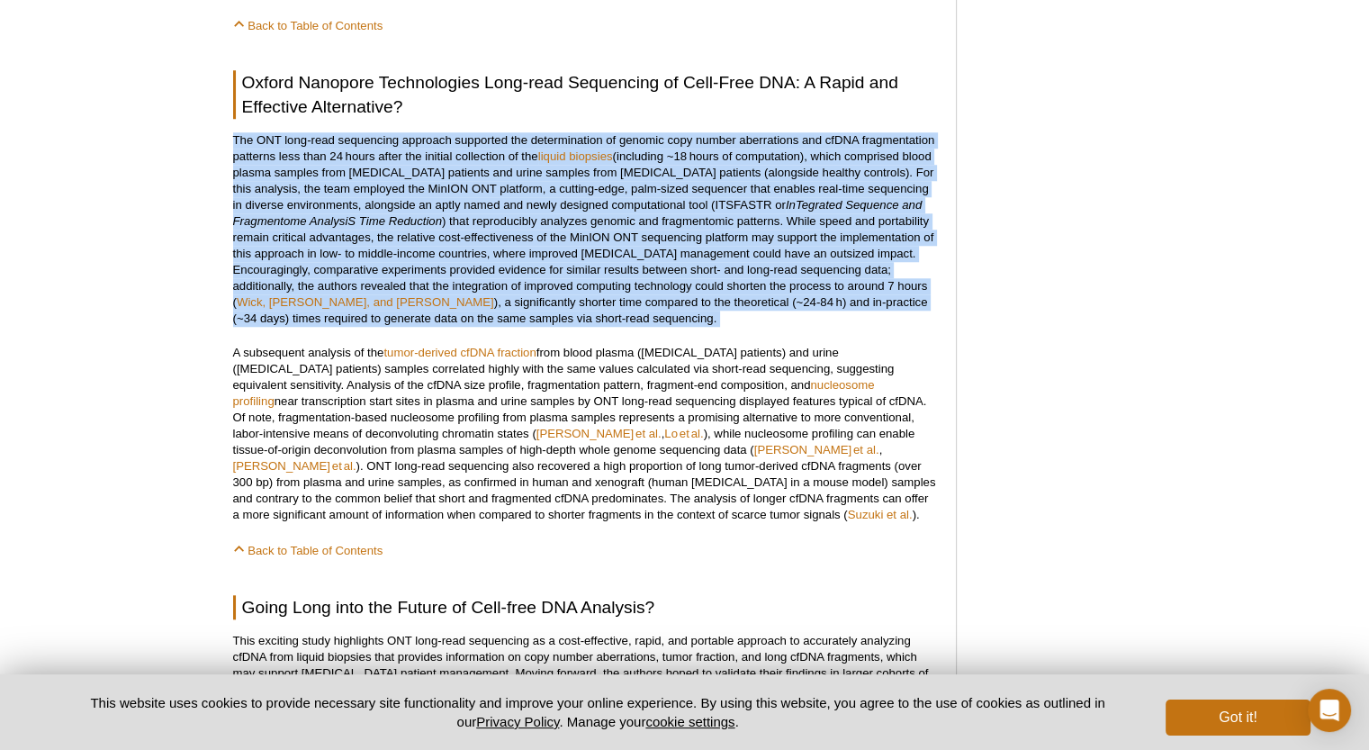
click at [807, 272] on p "The ONT long-read sequencing approach supported the determination of genomic co…" at bounding box center [585, 229] width 705 height 194
click at [785, 285] on p "The ONT long-read sequencing approach supported the determination of genomic co…" at bounding box center [585, 229] width 705 height 194
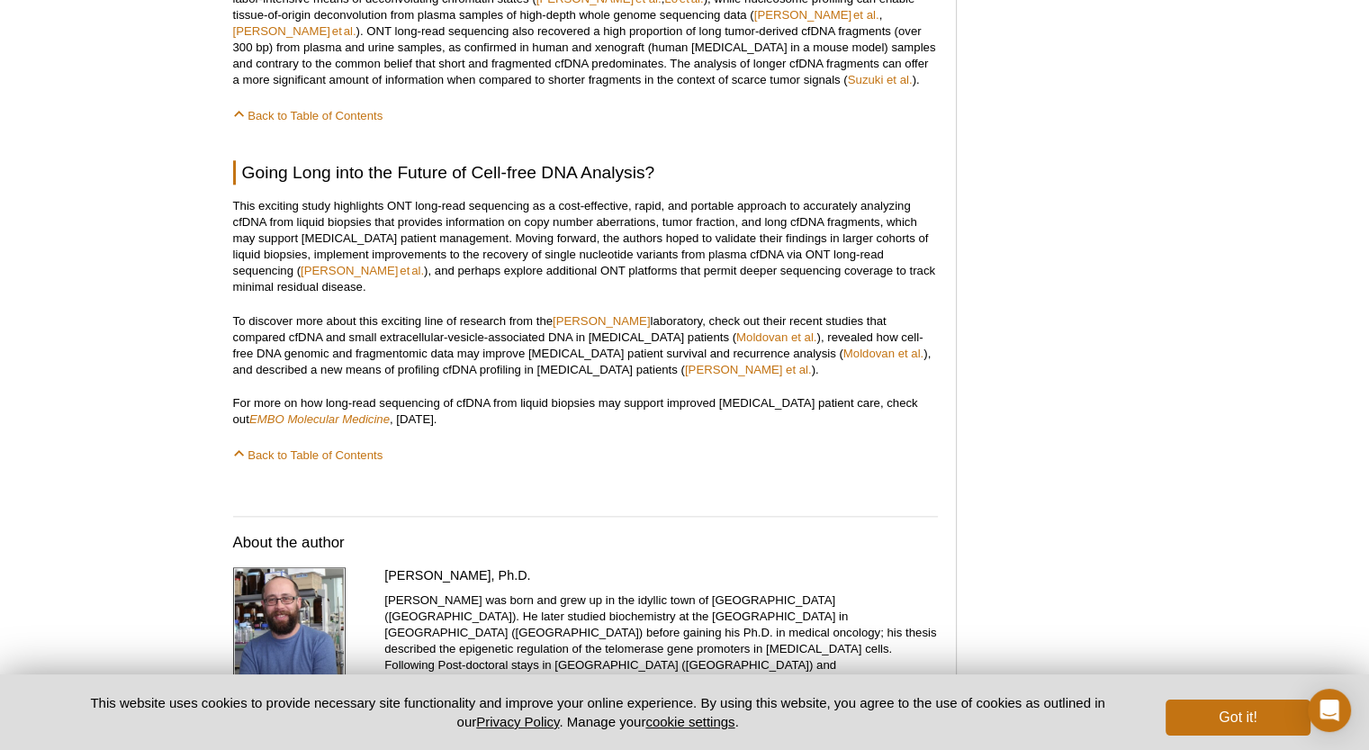
scroll to position [2001, 0]
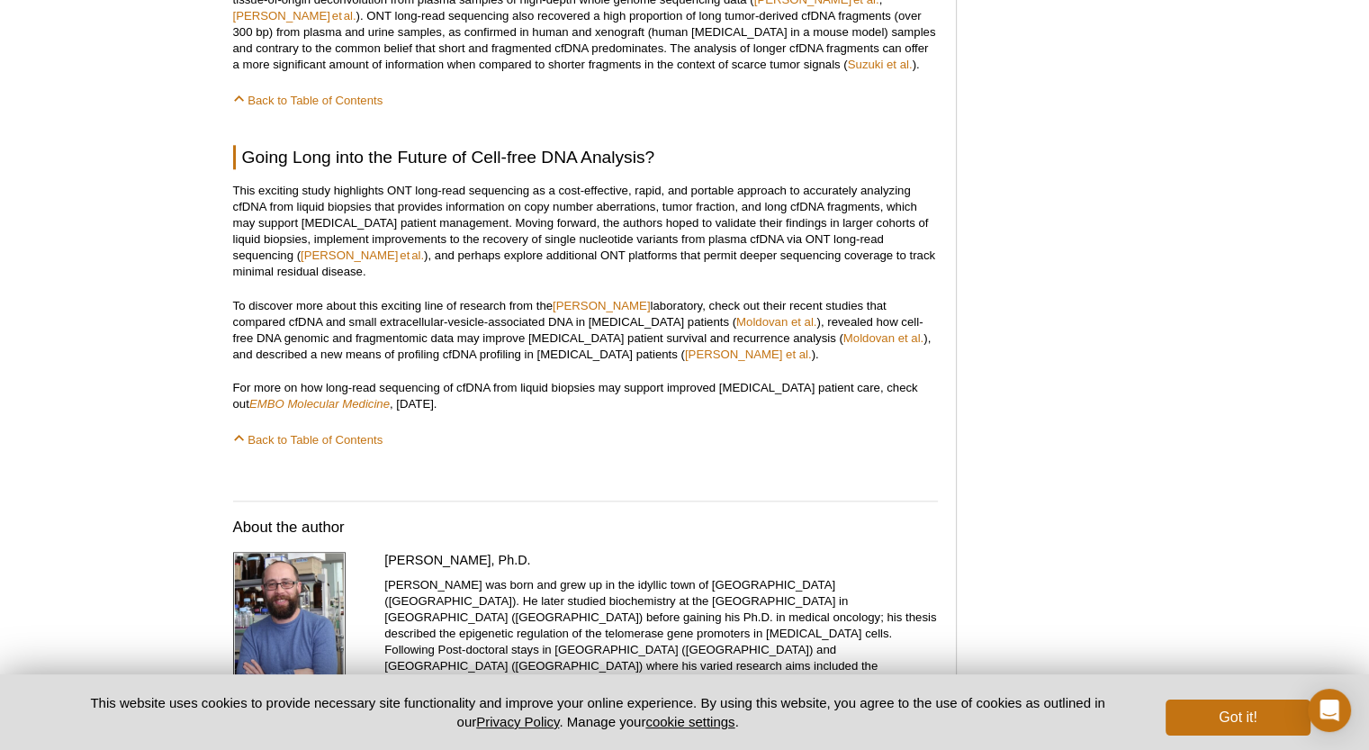
click at [452, 183] on p "This exciting study highlights ONT long-read sequencing as a cost‐effective, ra…" at bounding box center [585, 231] width 705 height 97
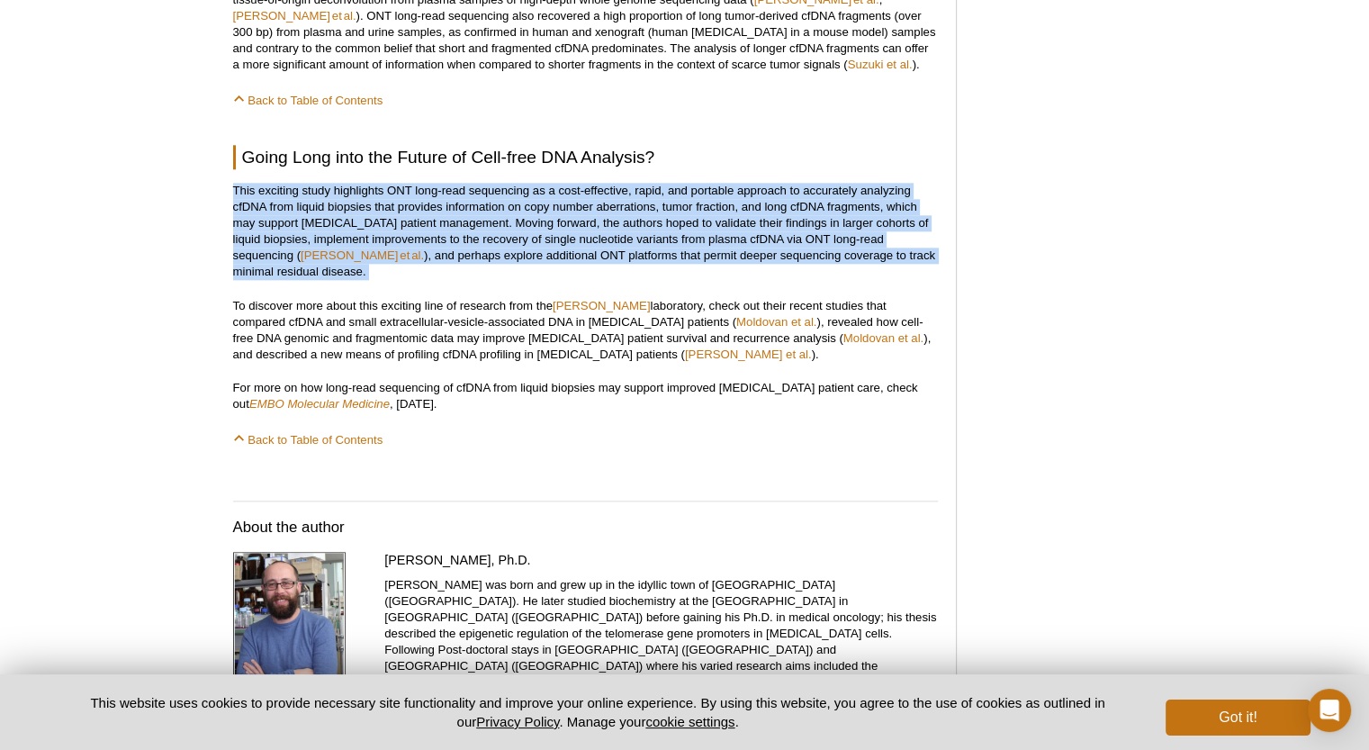
click at [452, 183] on p "This exciting study highlights ONT long-read sequencing as a cost‐effective, ra…" at bounding box center [585, 231] width 705 height 97
click at [452, 226] on p "This exciting study highlights ONT long-read sequencing as a cost‐effective, ra…" at bounding box center [585, 231] width 705 height 97
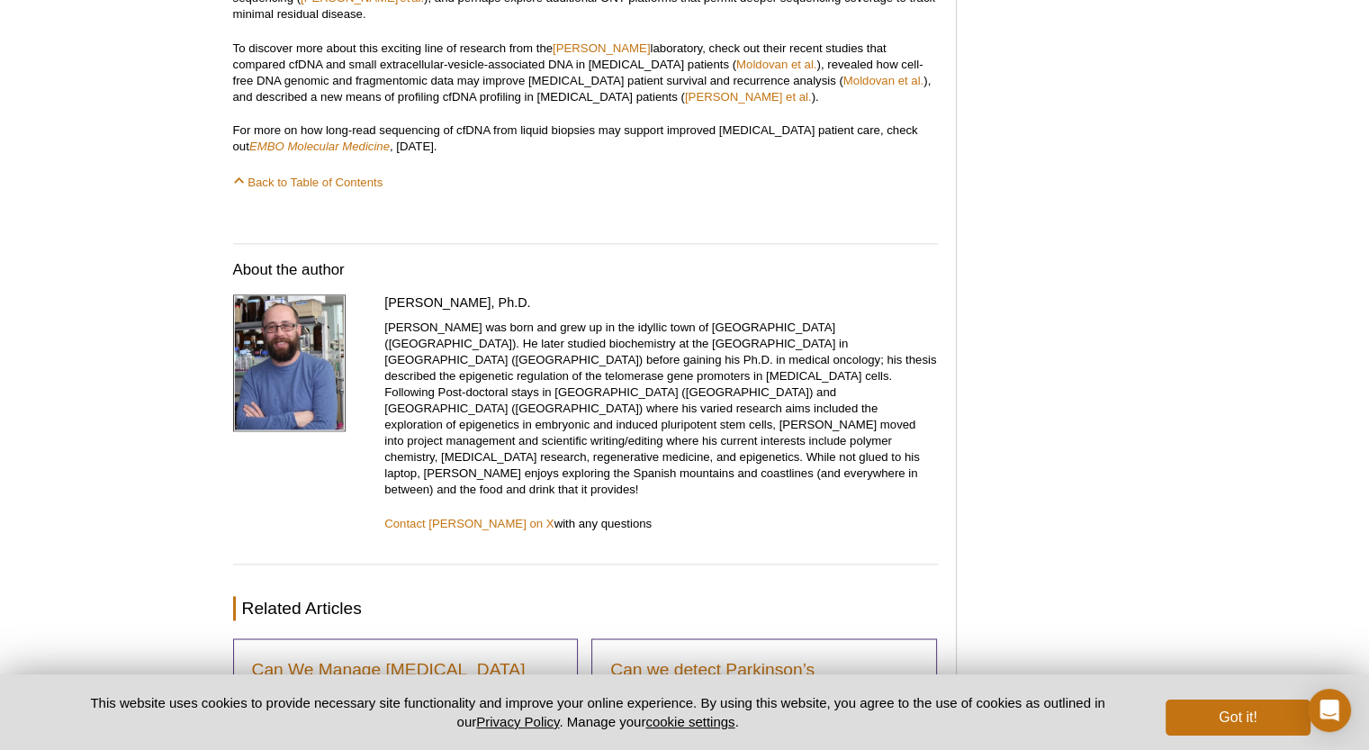
scroll to position [2451, 0]
